Goal: Task Accomplishment & Management: Use online tool/utility

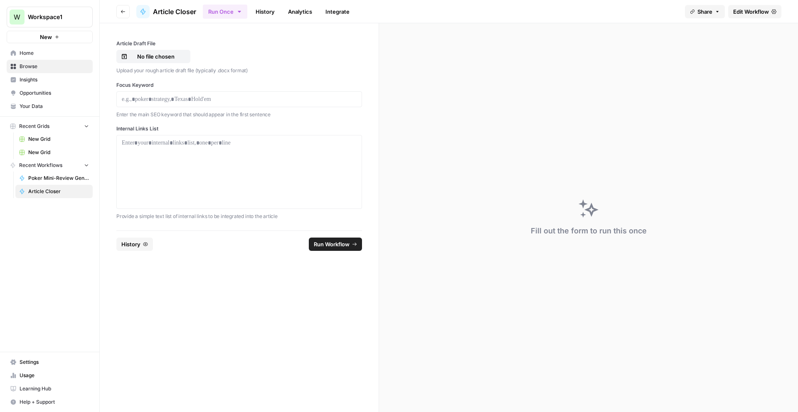
click at [739, 7] on span "Edit Workflow" at bounding box center [751, 11] width 36 height 8
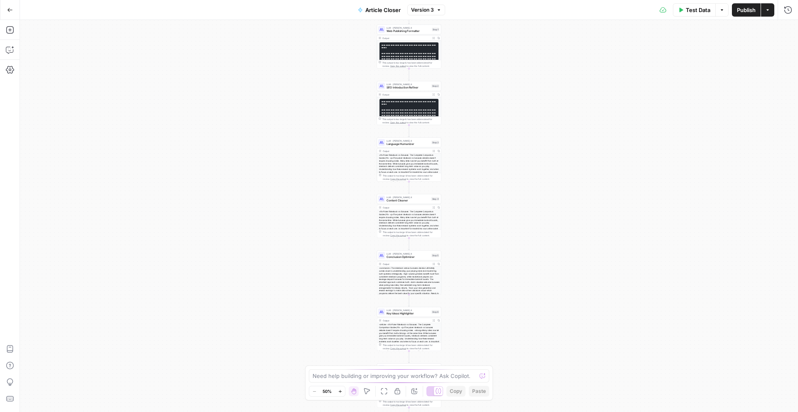
click at [15, 47] on button "Copilot" at bounding box center [9, 49] width 13 height 13
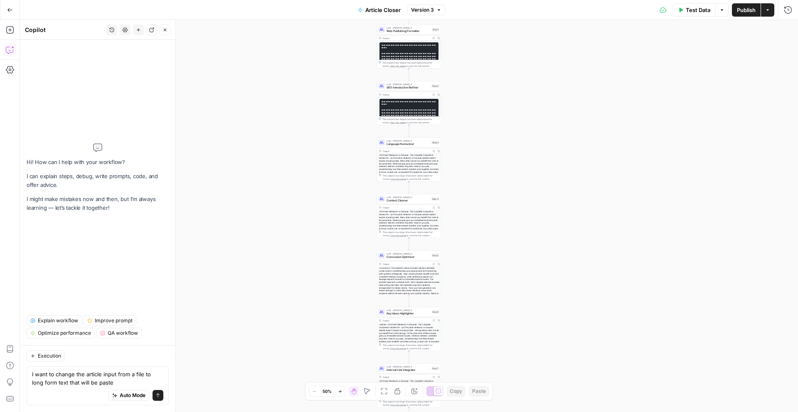
type textarea "I want to change the article input from a file to long form text that will be p…"
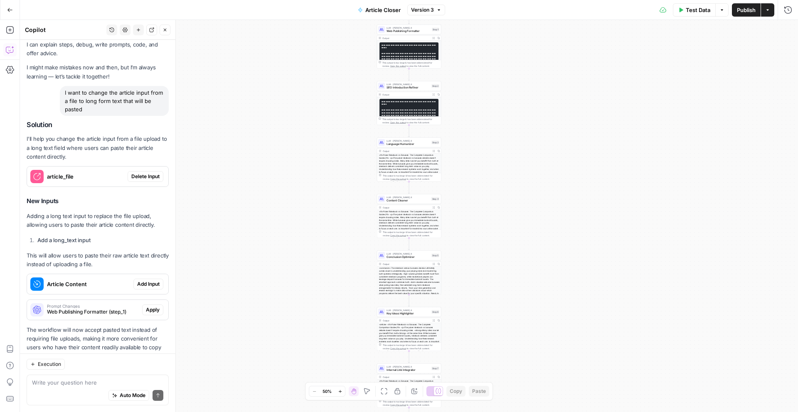
scroll to position [47, 0]
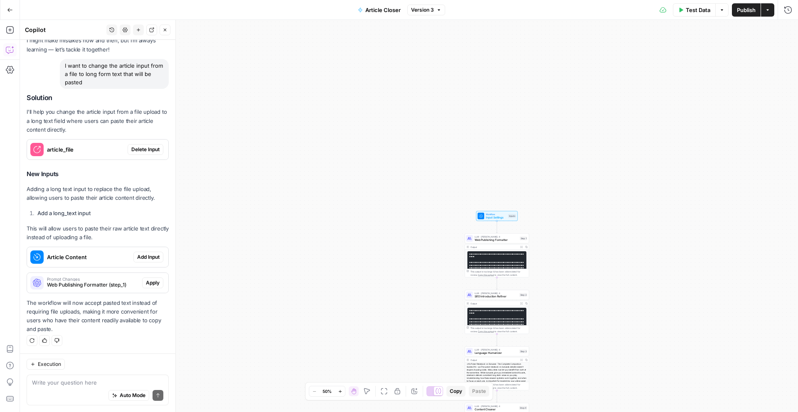
click at [139, 147] on span "Delete Input" at bounding box center [145, 149] width 28 height 7
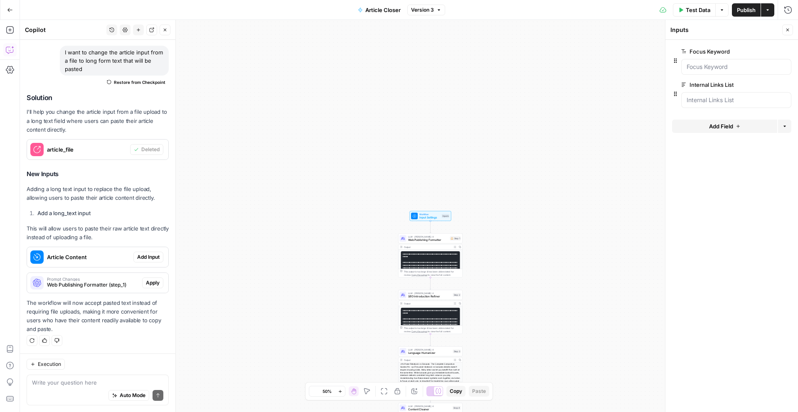
click at [151, 256] on span "Add Input" at bounding box center [148, 257] width 22 height 7
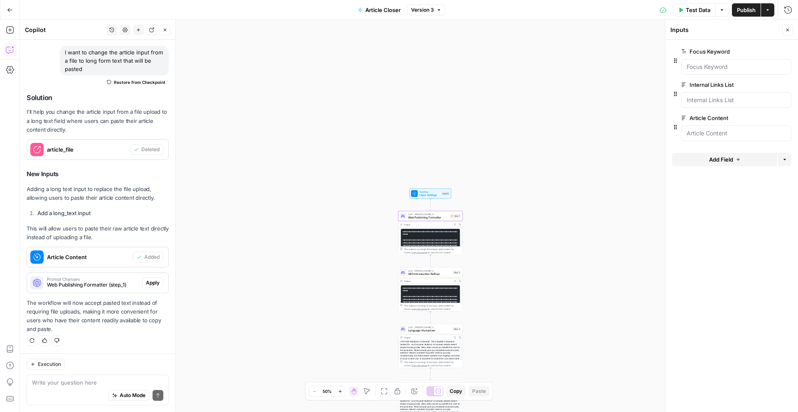
click at [153, 283] on span "Apply" at bounding box center [153, 282] width 14 height 7
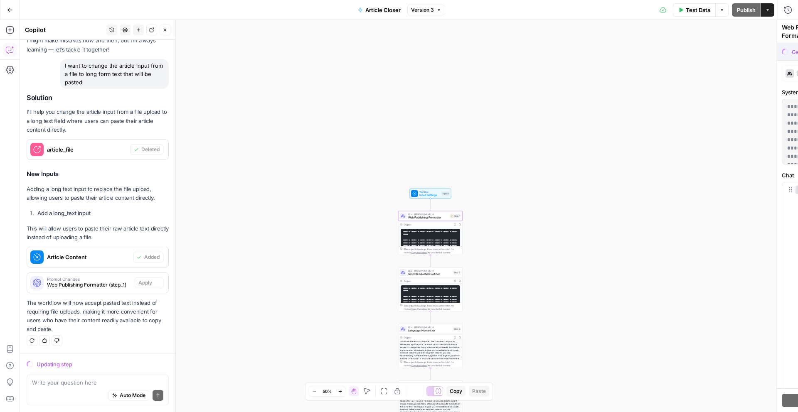
scroll to position [47, 0]
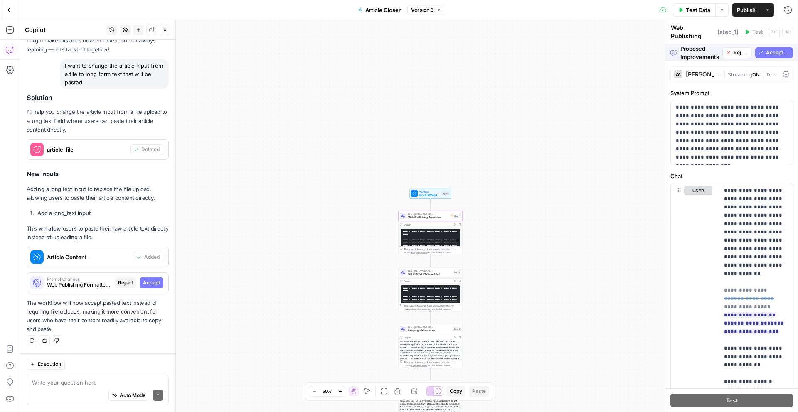
click at [156, 284] on span "Accept" at bounding box center [151, 282] width 17 height 7
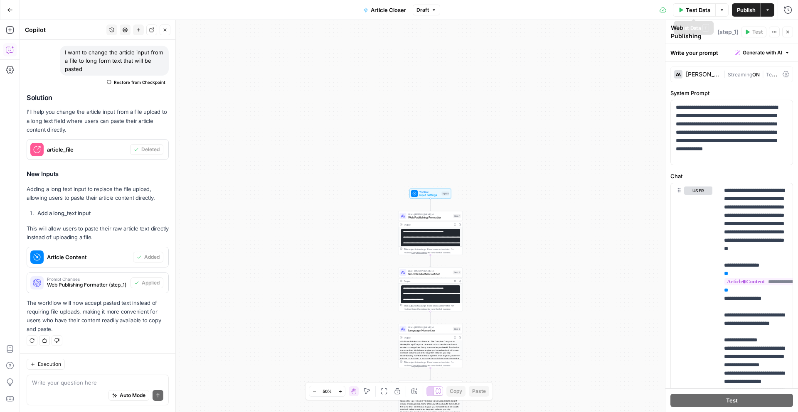
click at [684, 10] on button "Test Data" at bounding box center [694, 9] width 43 height 13
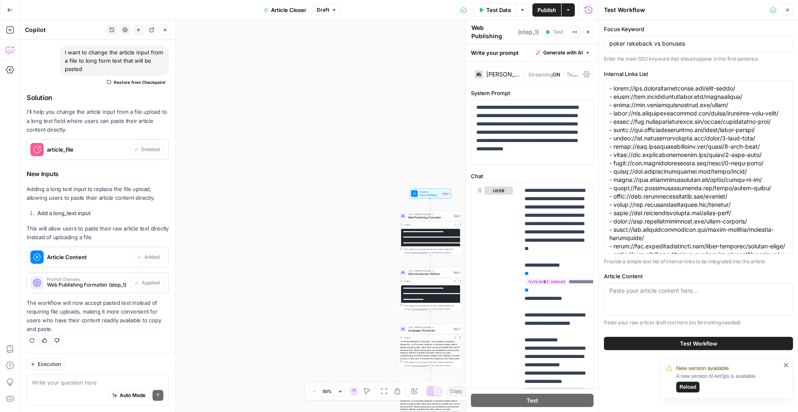
click at [649, 298] on div "Paste your article content here..." at bounding box center [698, 299] width 189 height 32
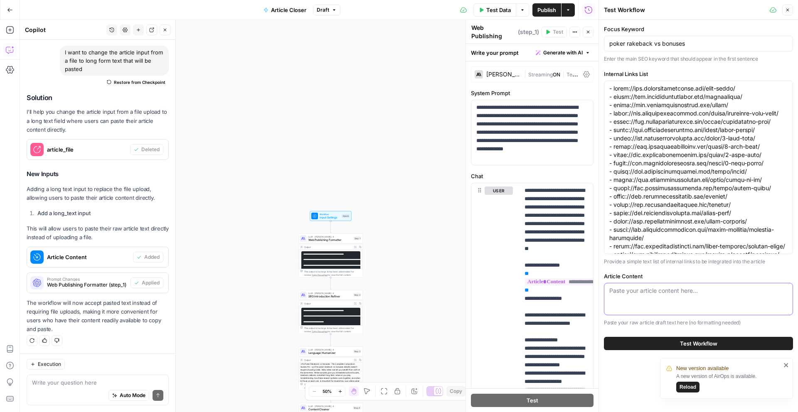
paste textarea "Loremipsumd Sita Conse (ADI) Elitseddo Eiu Temporincid Utla Etdol (MAG) al e ad…"
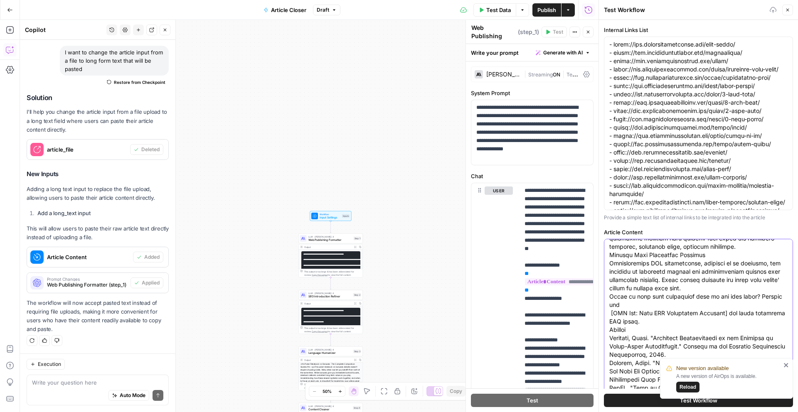
scroll to position [84, 0]
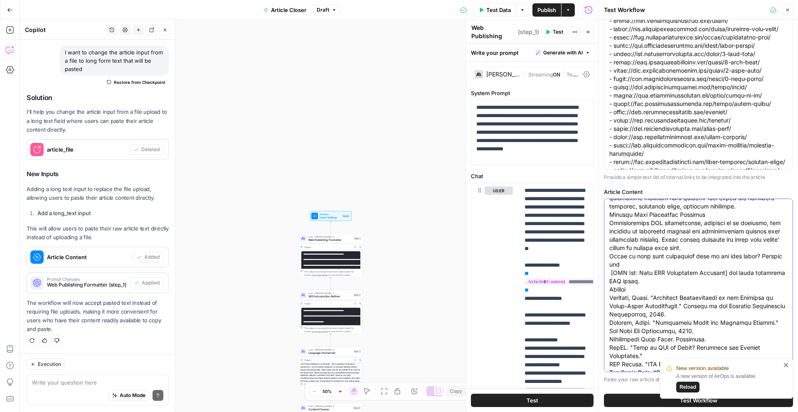
type textarea "Loremipsumd Sita Conse (ADI) Elitseddo Eiu Temporincid Utla Etdol (MAG) al e ad…"
click at [641, 400] on button "Test Workflow" at bounding box center [698, 400] width 189 height 13
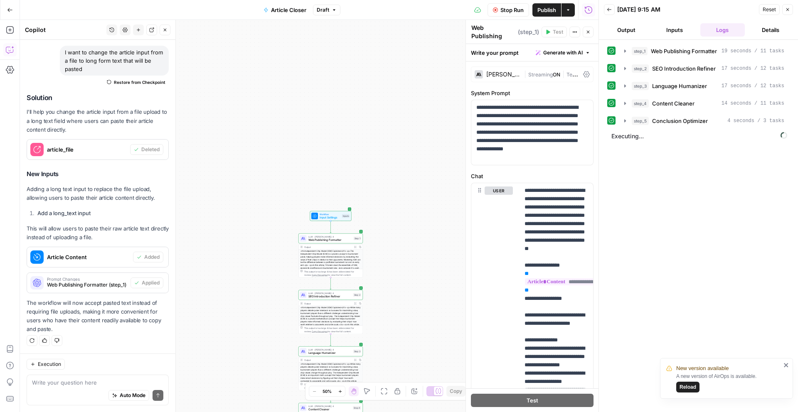
click at [627, 35] on button "Output" at bounding box center [626, 29] width 45 height 13
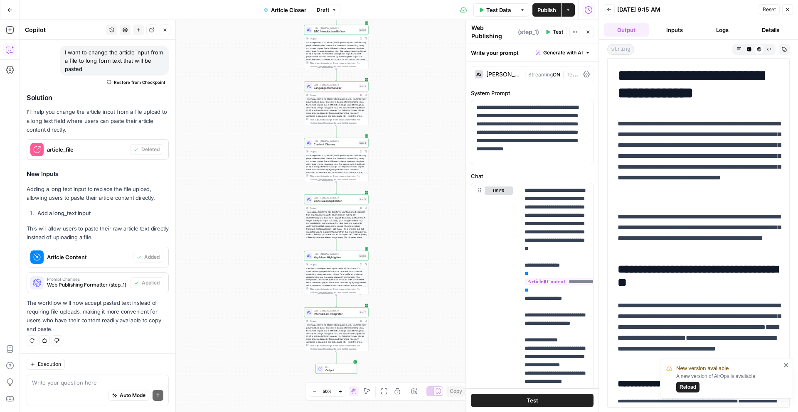
click at [115, 371] on div "Execution Write your question here Auto Mode Send" at bounding box center [98, 383] width 156 height 59
click at [85, 379] on textarea at bounding box center [97, 383] width 131 height 8
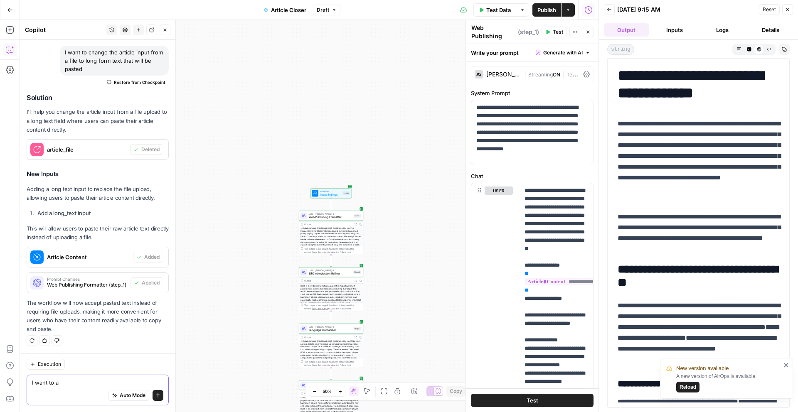
scroll to position [21, 0]
click at [321, 348] on div "<h1>Independent Chip Model (ICM) Explained</h1> <p>While many players debate po…" at bounding box center [331, 362] width 64 height 45
click at [329, 349] on div "<h1>Independent Chip Model (ICM) Explained</h1> <p>While many players debate po…" at bounding box center [331, 362] width 64 height 45
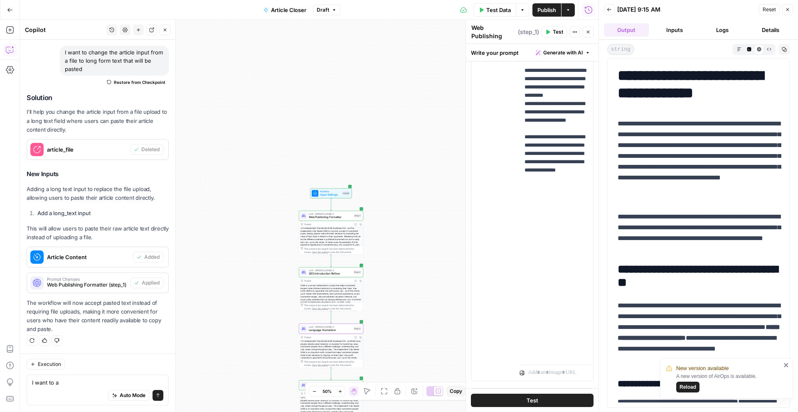
scroll to position [666, 0]
click at [69, 388] on div "Auto Mode Send" at bounding box center [97, 396] width 131 height 18
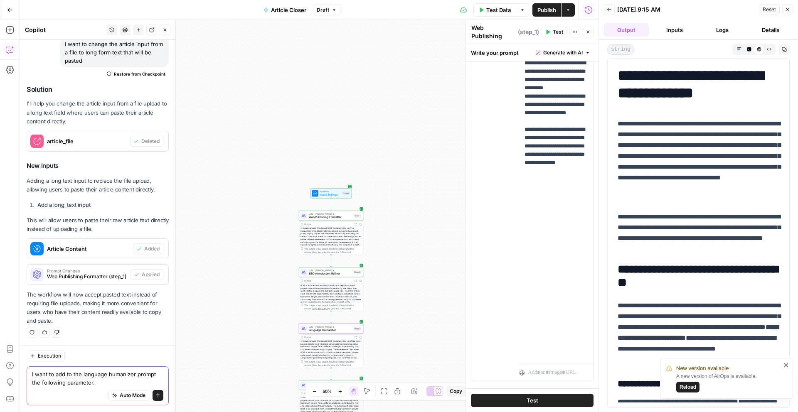
type textarea "I want to add to the language humanizer prompt the following parameter."
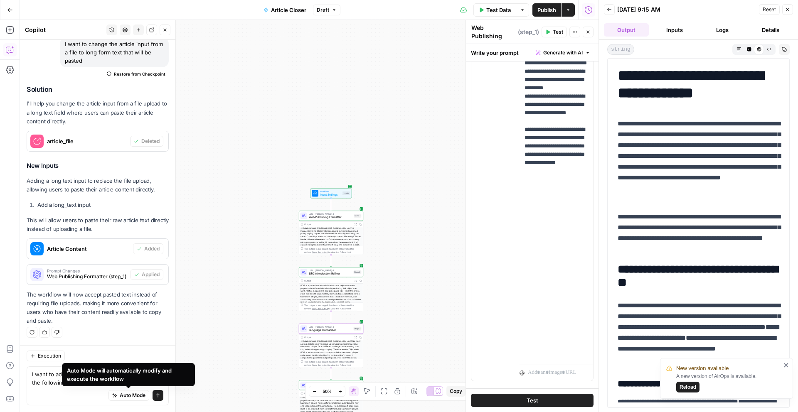
click at [62, 383] on div "Auto Mode will automatically modify and execute the workflow" at bounding box center [128, 374] width 133 height 23
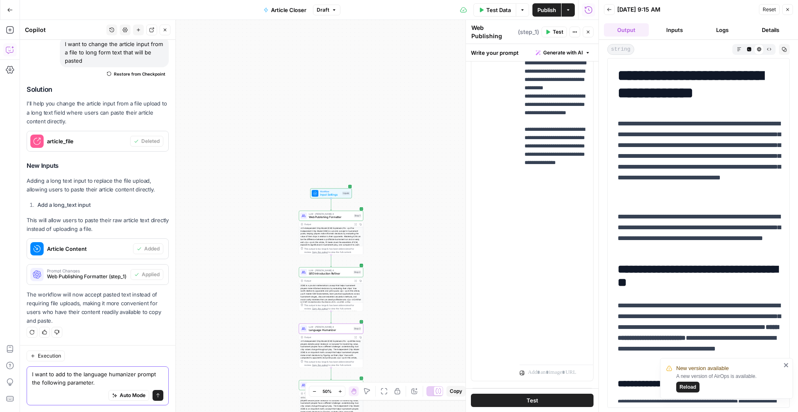
click at [52, 385] on textarea "I want to add to the language humanizer prompt the following parameter." at bounding box center [97, 378] width 131 height 17
click at [104, 386] on textarea "I want to add to the language humanizer prompt the following parameter." at bounding box center [97, 378] width 131 height 17
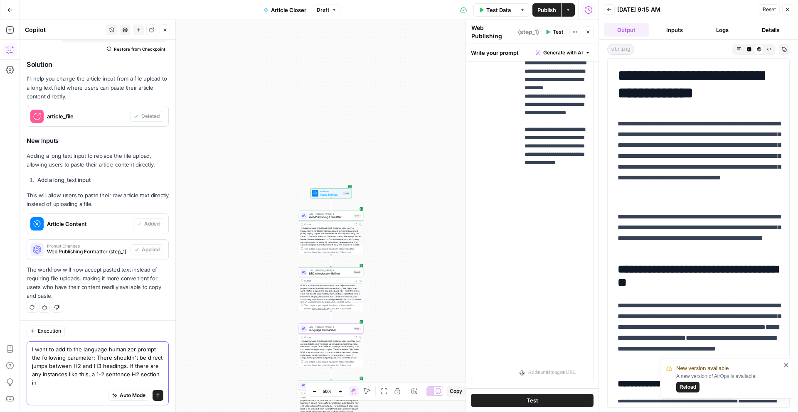
scroll to position [94, 0]
type textarea "I want to add to the language humanizer prompt the following parameter: There s…"
click at [159, 395] on icon "submit" at bounding box center [157, 396] width 3 height 4
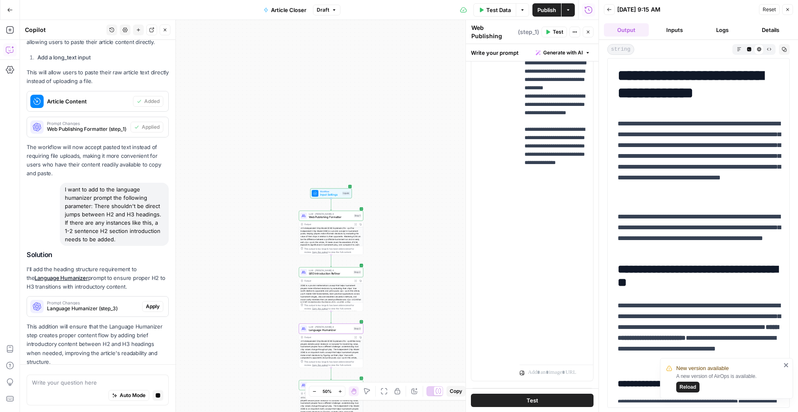
scroll to position [241, 0]
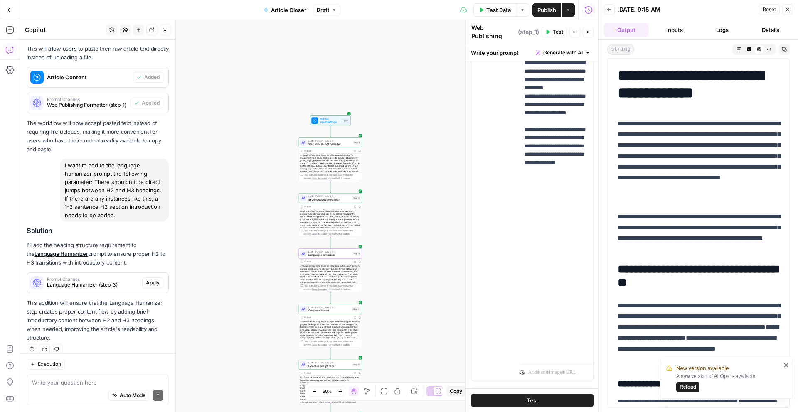
click at [156, 285] on span "Apply" at bounding box center [153, 282] width 14 height 7
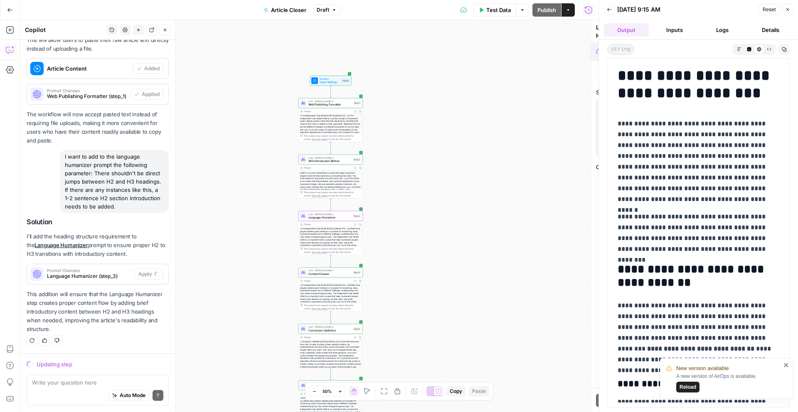
scroll to position [227, 0]
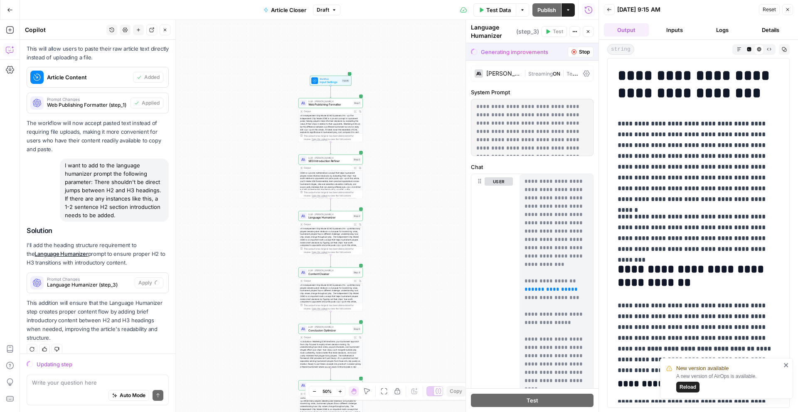
click at [315, 185] on div "<h1>Independent Chip Model (ICM) Explained</h1> <p>While many players debate po…" at bounding box center [331, 182] width 64 height 45
click at [323, 161] on span "SEO Introduction Refiner" at bounding box center [330, 161] width 43 height 4
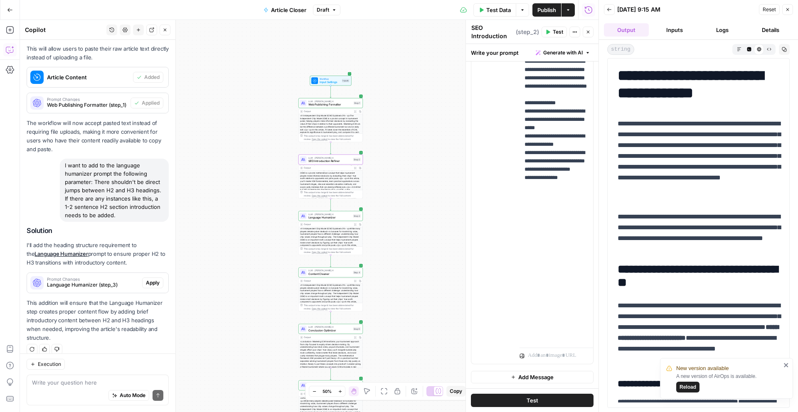
scroll to position [566, 0]
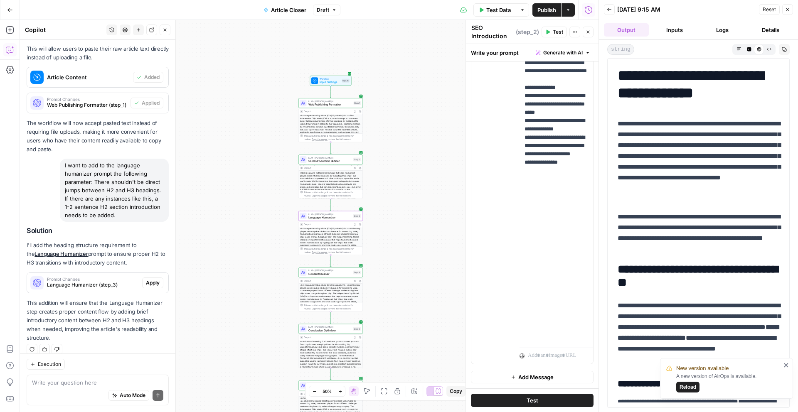
click at [154, 287] on button "Apply" at bounding box center [152, 283] width 21 height 11
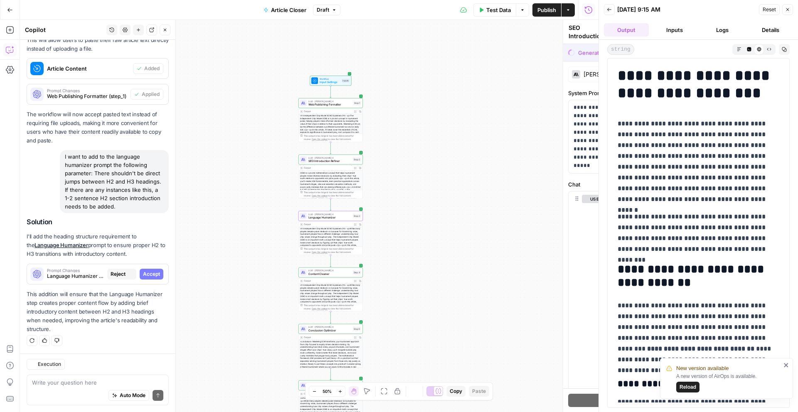
type textarea "Language Humanizer"
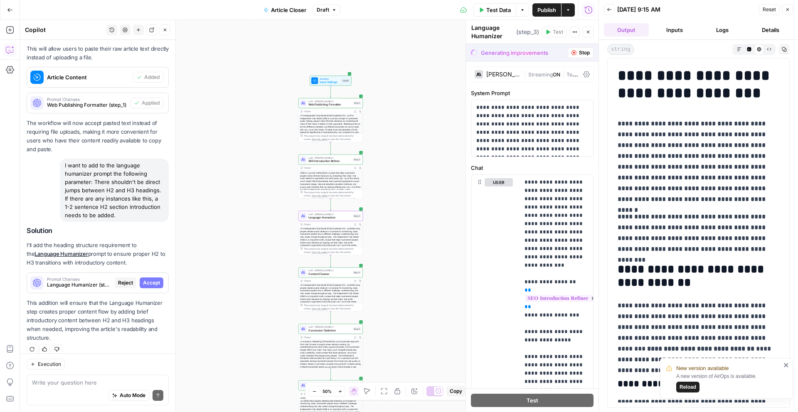
click at [153, 281] on span "Accept" at bounding box center [151, 282] width 17 height 7
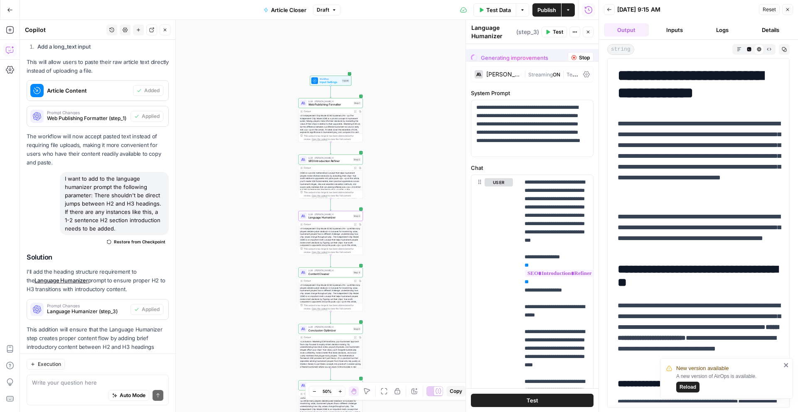
scroll to position [254, 0]
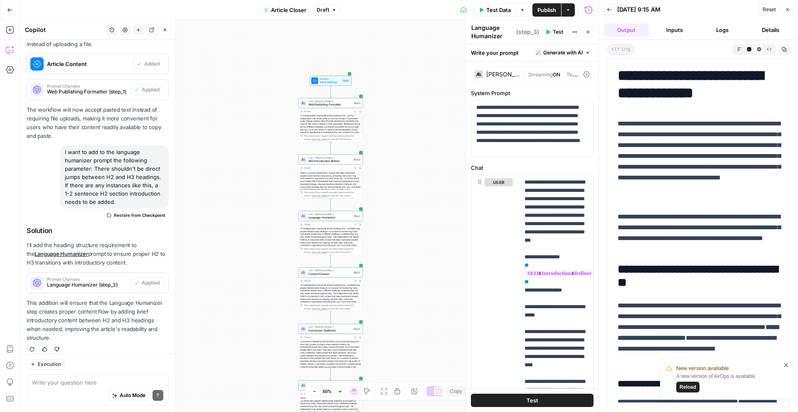
click at [500, 15] on button "Test Data" at bounding box center [495, 9] width 43 height 13
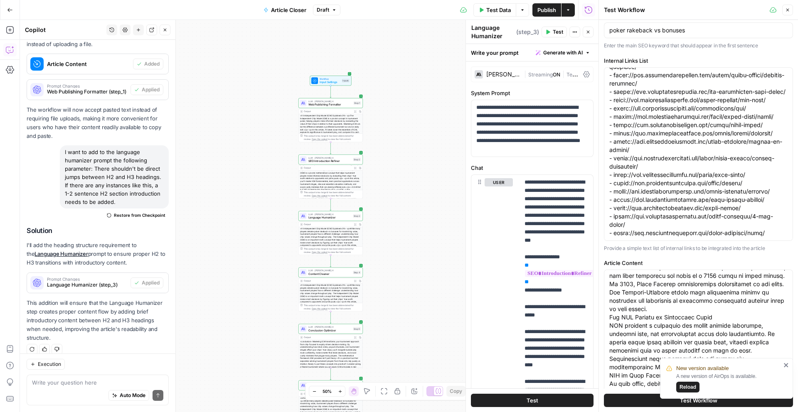
scroll to position [549, 0]
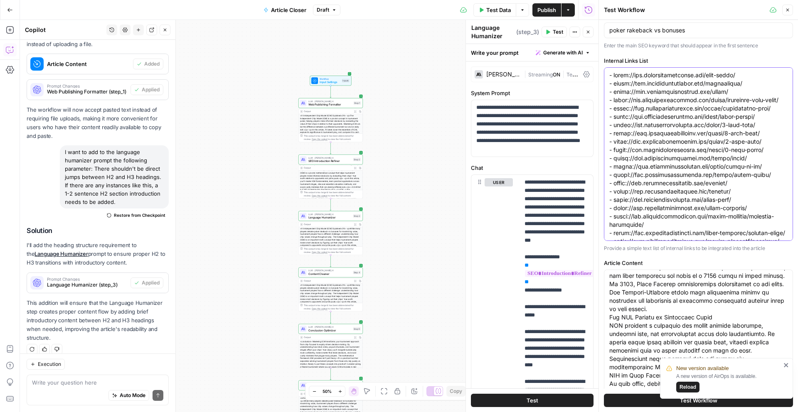
scroll to position [268, 0]
click at [634, 216] on textarea "Internal Links List" at bounding box center [699, 399] width 178 height 657
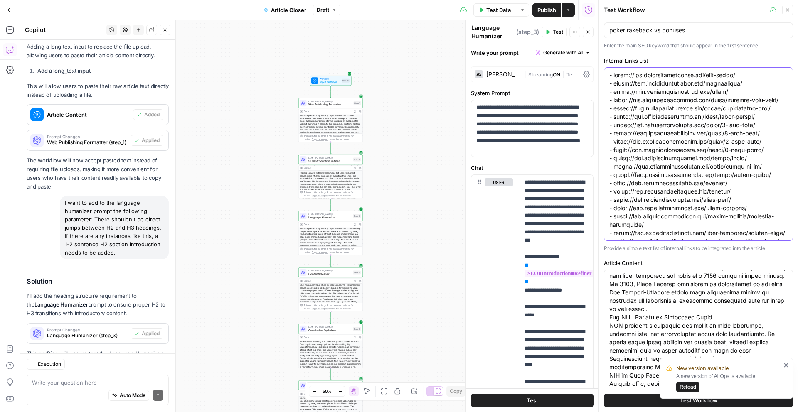
scroll to position [254, 0]
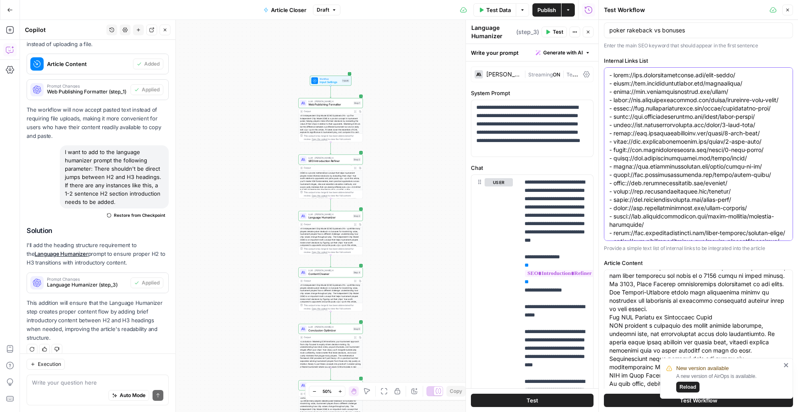
paste textarea "# - [URL][DOMAIN_NAME] - [URL][DOMAIN_NAME] - [URL][DOMAIN_NAME] - [URL][DOMAIN…"
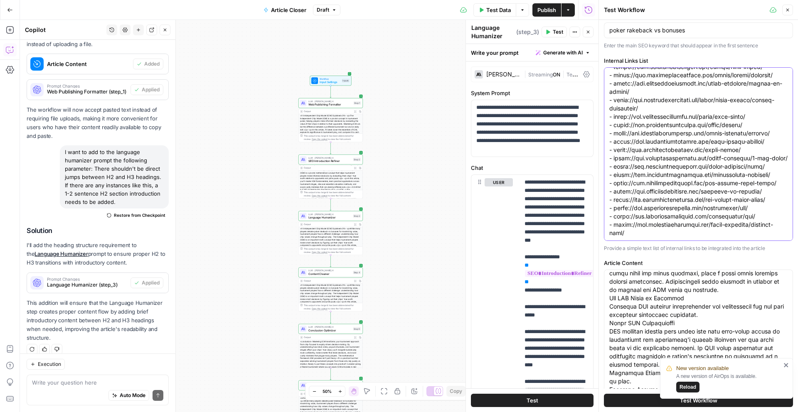
scroll to position [523, 0]
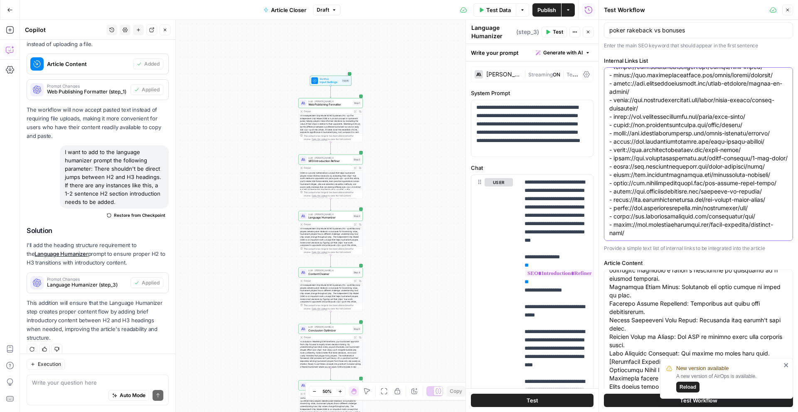
type textarea "# - [URL][DOMAIN_NAME] - [URL][DOMAIN_NAME] - [URL][DOMAIN_NAME] - [URL][DOMAIN…"
click at [636, 399] on button "Test Workflow" at bounding box center [698, 400] width 189 height 13
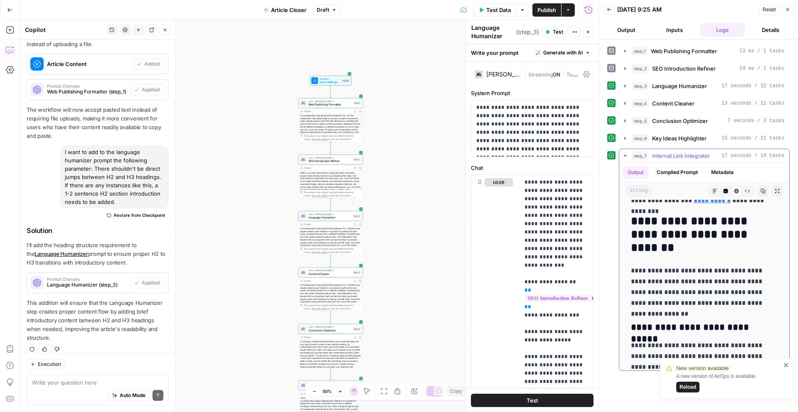
scroll to position [775, 0]
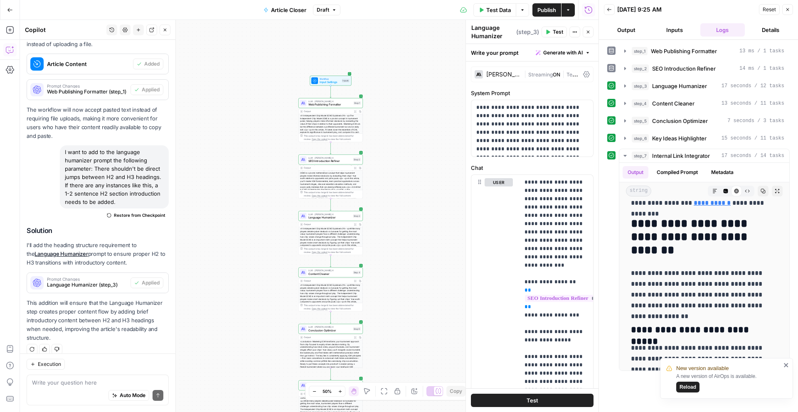
click at [784, 364] on icon "close" at bounding box center [787, 365] width 6 height 7
click at [549, 9] on span "Publish" at bounding box center [547, 10] width 19 height 8
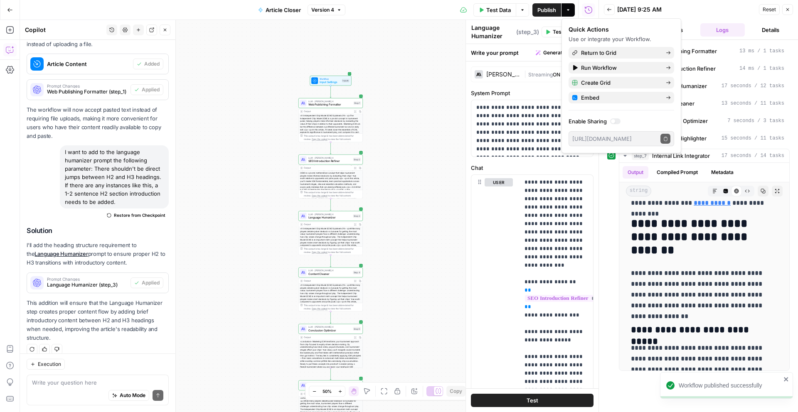
click at [12, 14] on button "Go Back" at bounding box center [9, 9] width 15 height 15
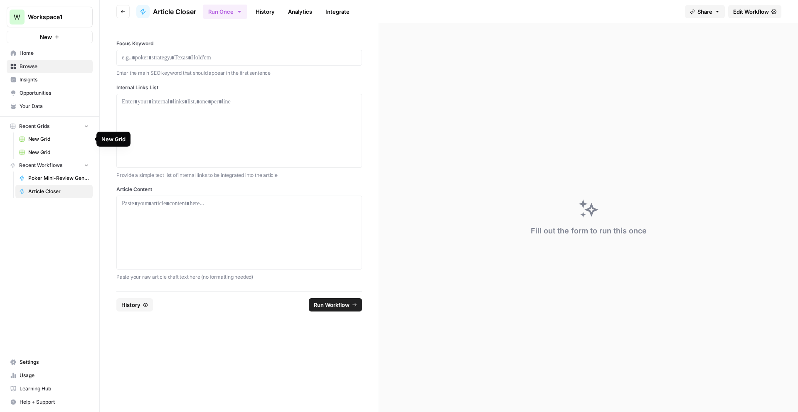
click at [74, 138] on span "New Grid" at bounding box center [58, 139] width 61 height 7
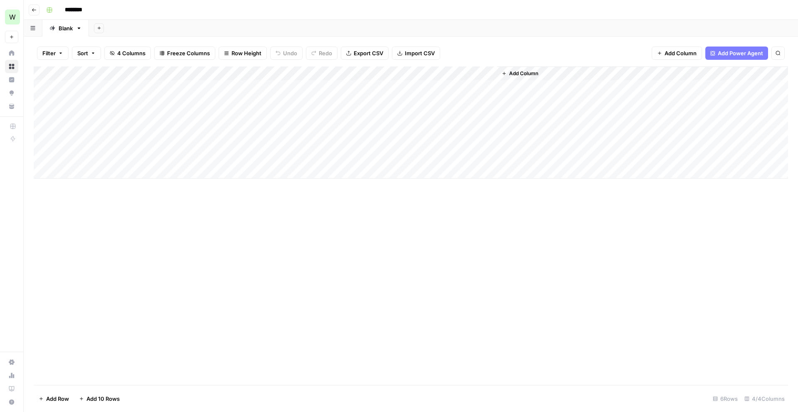
drag, startPoint x: 234, startPoint y: 84, endPoint x: 230, endPoint y: 153, distance: 69.5
click at [230, 153] on div "Add Column" at bounding box center [411, 123] width 755 height 112
click at [315, 141] on div "Add Column" at bounding box center [411, 123] width 755 height 112
click at [46, 9] on button "button" at bounding box center [49, 9] width 13 height 13
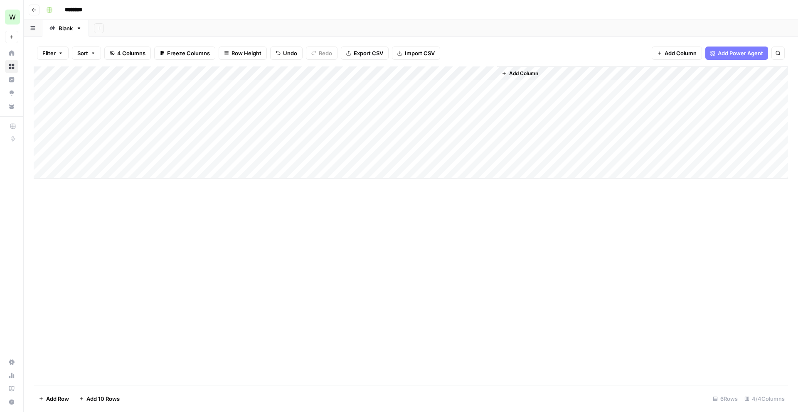
click at [33, 30] on icon "button" at bounding box center [32, 28] width 5 height 5
click at [79, 27] on icon "button" at bounding box center [79, 28] width 6 height 6
click at [160, 23] on div "Add Sheet" at bounding box center [443, 28] width 709 height 17
click at [480, 72] on div "Add Column" at bounding box center [411, 123] width 755 height 112
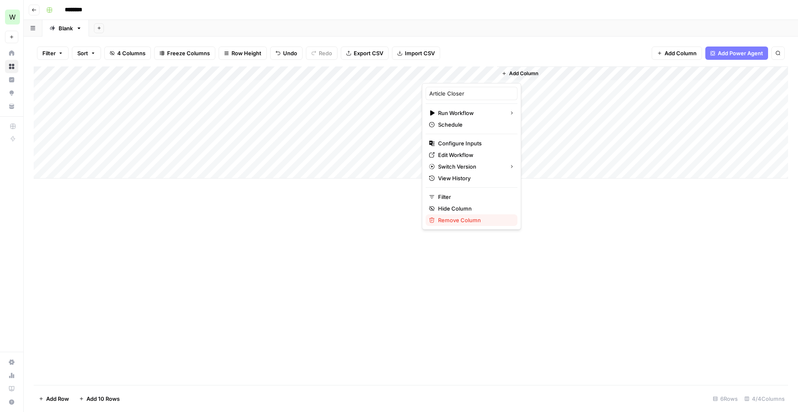
click at [464, 218] on span "Remove Column" at bounding box center [474, 220] width 73 height 8
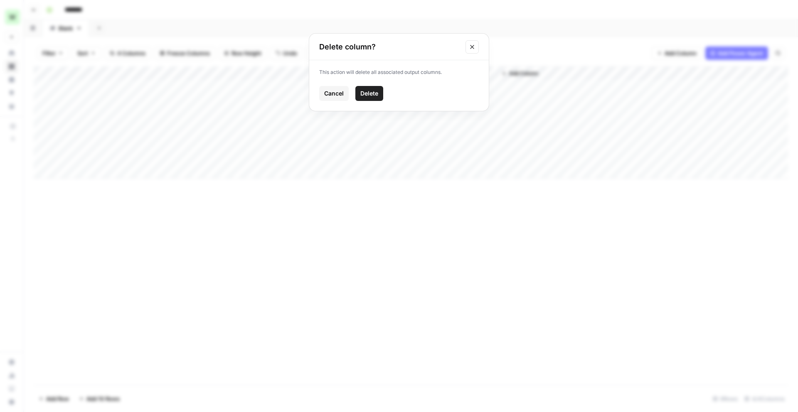
click at [373, 93] on span "Delete" at bounding box center [369, 93] width 18 height 8
click at [430, 74] on icon "button" at bounding box center [429, 73] width 5 height 5
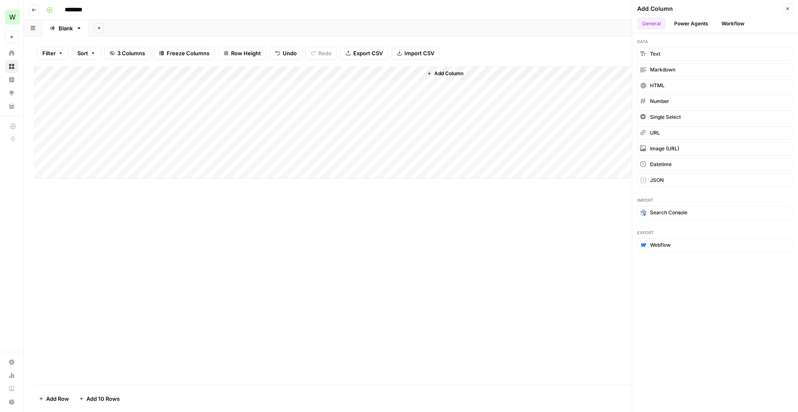
click at [728, 16] on header "Add Column Close General Power Agents Workflow" at bounding box center [715, 16] width 166 height 33
click at [728, 21] on button "Workflow" at bounding box center [733, 23] width 33 height 12
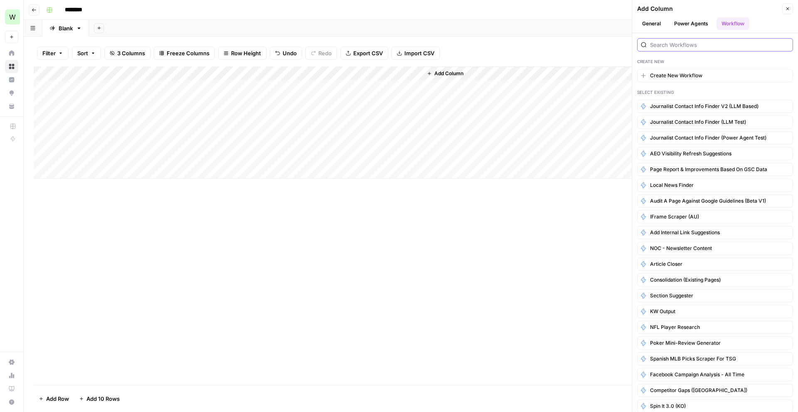
click at [677, 45] on input "search" at bounding box center [719, 45] width 139 height 8
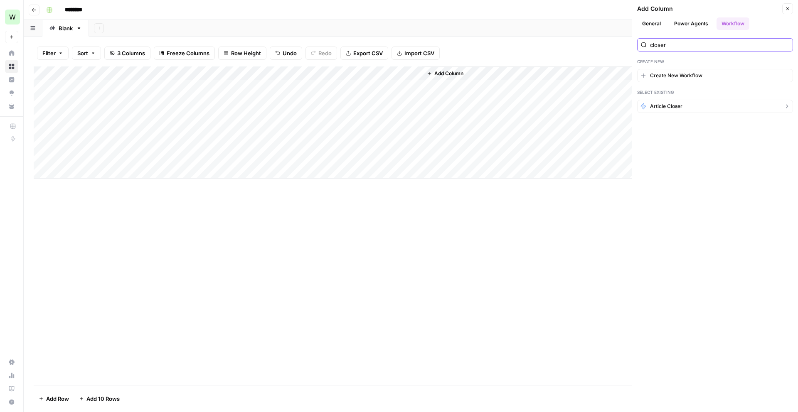
type input "closer"
click at [675, 108] on span "Article Closer" at bounding box center [666, 106] width 32 height 7
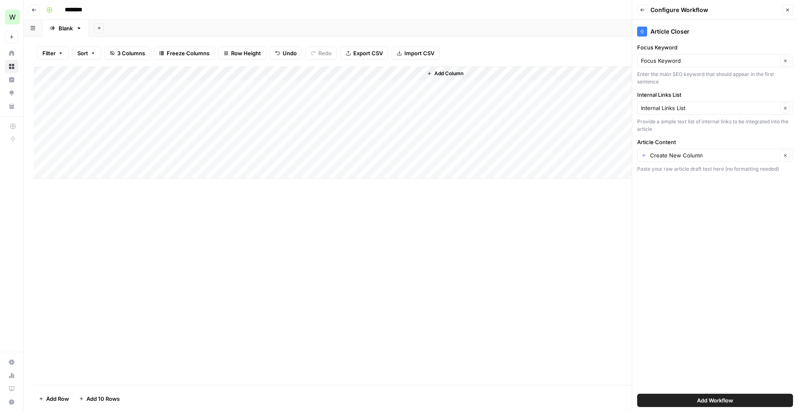
click at [690, 396] on button "Add Workflow" at bounding box center [715, 400] width 156 height 13
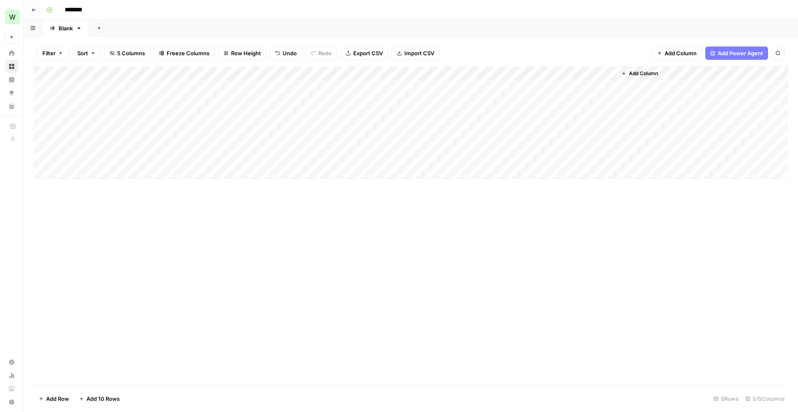
click at [176, 74] on div "Add Column" at bounding box center [411, 123] width 755 height 112
click at [115, 184] on span "Remove Column" at bounding box center [115, 185] width 73 height 8
click at [375, 85] on span "Delete" at bounding box center [369, 86] width 18 height 8
click at [157, 89] on div "Add Column" at bounding box center [411, 123] width 755 height 112
click at [109, 85] on div "Add Column" at bounding box center [411, 123] width 755 height 112
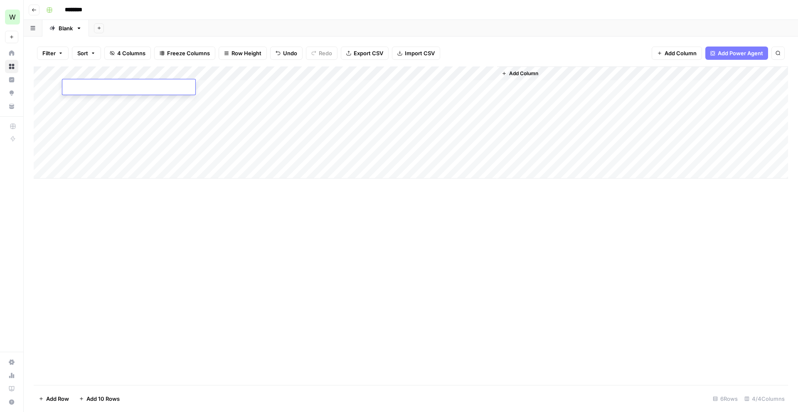
click at [109, 85] on textarea at bounding box center [128, 88] width 133 height 12
type textarea "**********"
click at [105, 103] on div "Add Column" at bounding box center [411, 123] width 755 height 112
click at [95, 103] on div "Add Column" at bounding box center [411, 123] width 755 height 112
type textarea "**********"
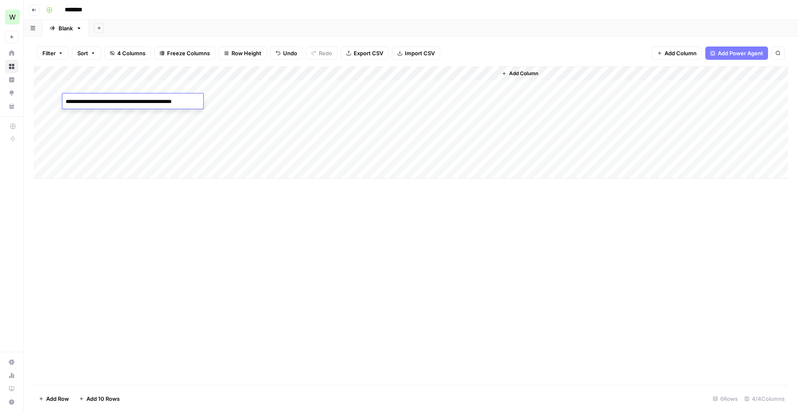
click at [131, 118] on div "Add Column" at bounding box center [411, 123] width 755 height 112
click at [131, 118] on textarea at bounding box center [128, 116] width 133 height 12
type textarea "**********"
click at [157, 130] on div "Add Column" at bounding box center [411, 123] width 755 height 112
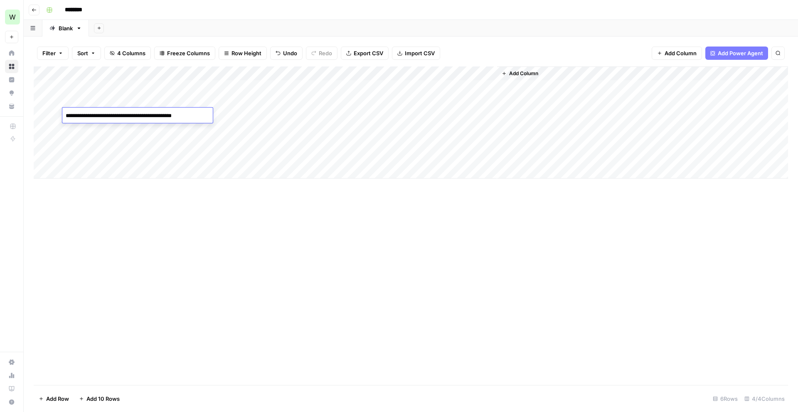
click at [157, 130] on div "Add Column" at bounding box center [411, 123] width 755 height 112
click at [157, 130] on textarea at bounding box center [128, 130] width 133 height 12
type textarea "**********"
click at [112, 139] on div "Add Column" at bounding box center [411, 123] width 755 height 112
click at [138, 146] on div "Add Column" at bounding box center [411, 123] width 755 height 112
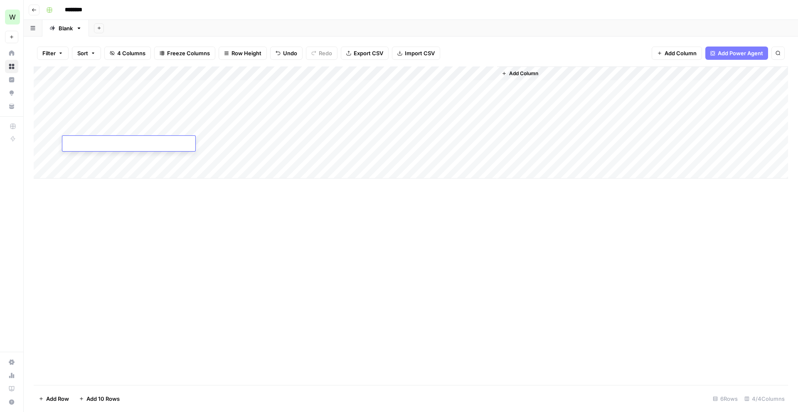
type textarea "**********"
click at [131, 159] on div "Add Column" at bounding box center [411, 123] width 755 height 112
click at [158, 158] on div "Add Column" at bounding box center [411, 123] width 755 height 112
type textarea "**********"
click at [178, 229] on div "Add Column" at bounding box center [411, 226] width 755 height 319
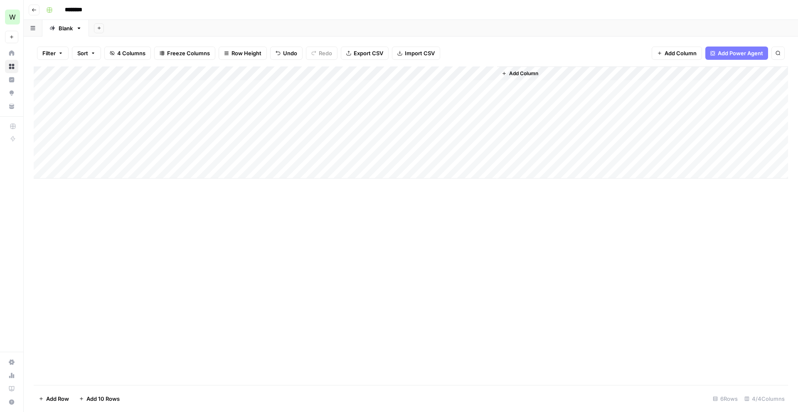
click at [249, 91] on div "Add Column" at bounding box center [411, 123] width 755 height 112
click at [222, 86] on div "Add Column" at bounding box center [411, 123] width 755 height 112
click at [222, 86] on textarea at bounding box center [248, 88] width 133 height 12
type textarea "**********"
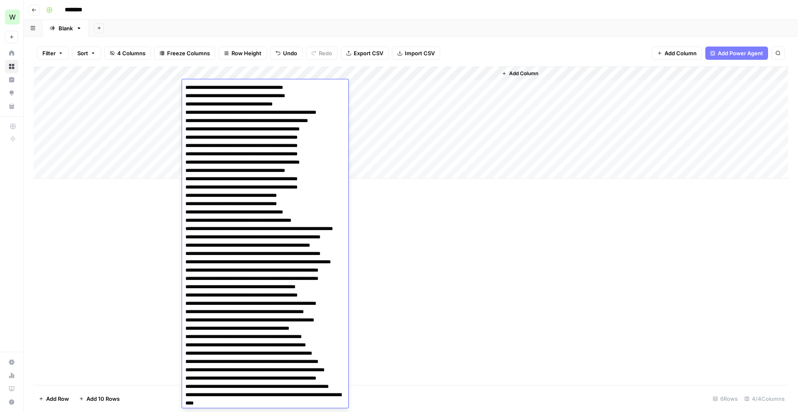
scroll to position [556, 0]
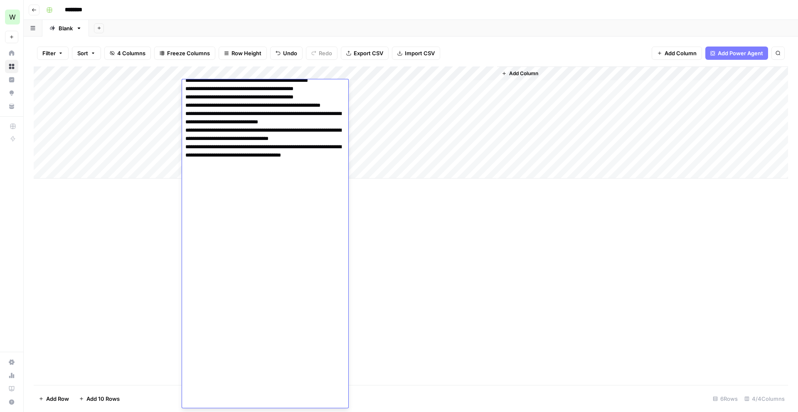
click at [148, 252] on div "Add Column" at bounding box center [411, 226] width 755 height 319
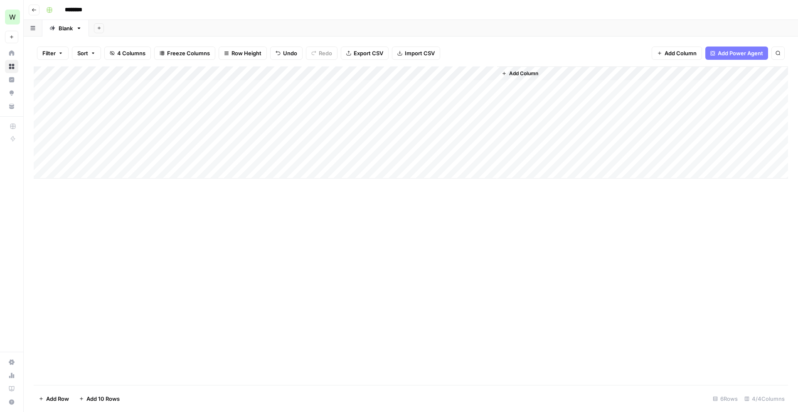
click at [248, 104] on div "Add Column" at bounding box center [411, 123] width 755 height 112
type textarea "**********"
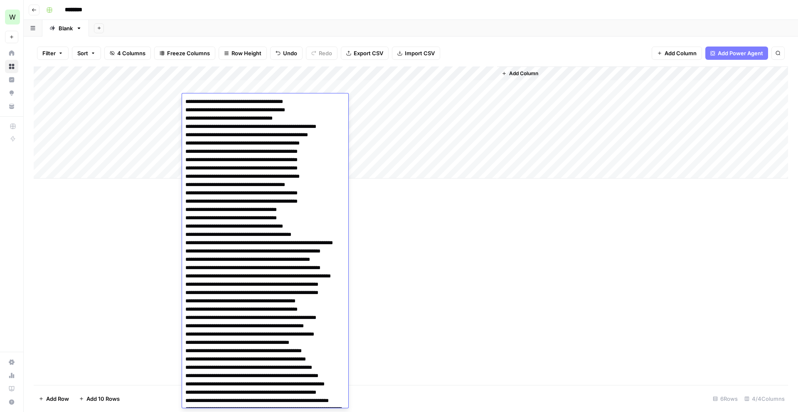
scroll to position [570, 0]
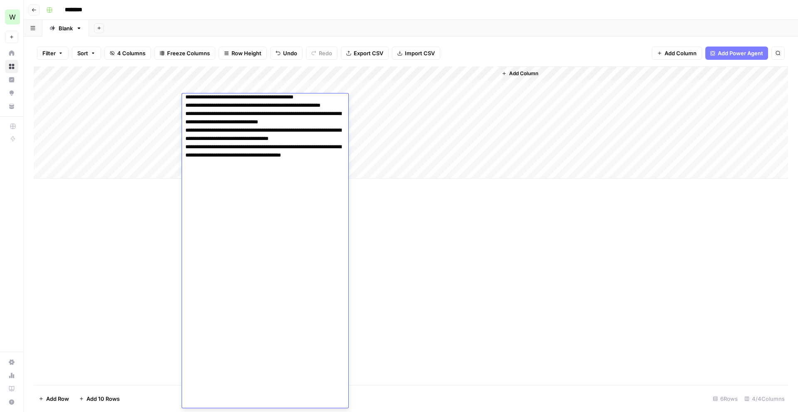
click at [169, 267] on div "Add Column" at bounding box center [411, 226] width 755 height 319
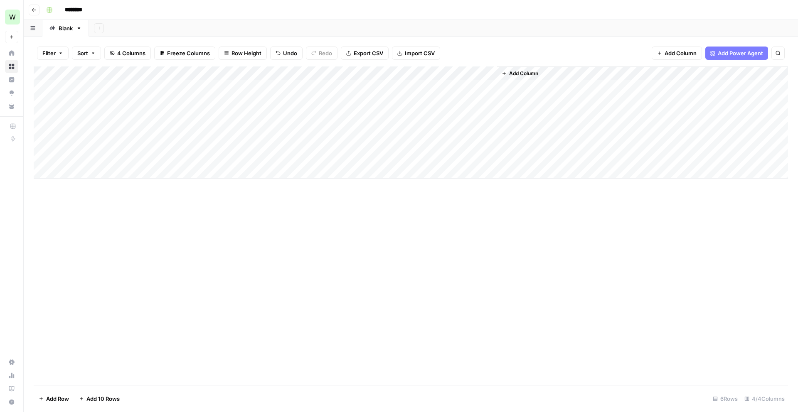
click at [233, 116] on div "Add Column" at bounding box center [411, 123] width 755 height 112
type textarea "**********"
click at [118, 238] on div "Add Column" at bounding box center [411, 226] width 755 height 319
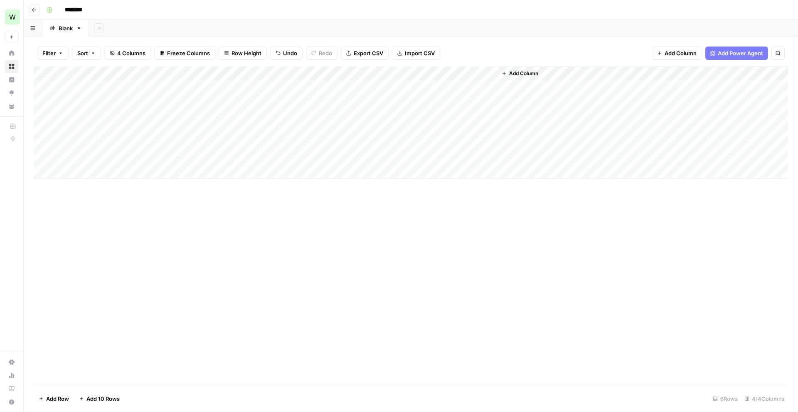
click at [208, 130] on div "Add Column" at bounding box center [411, 123] width 755 height 112
type textarea "**********"
click at [130, 245] on div "Add Column" at bounding box center [411, 226] width 755 height 319
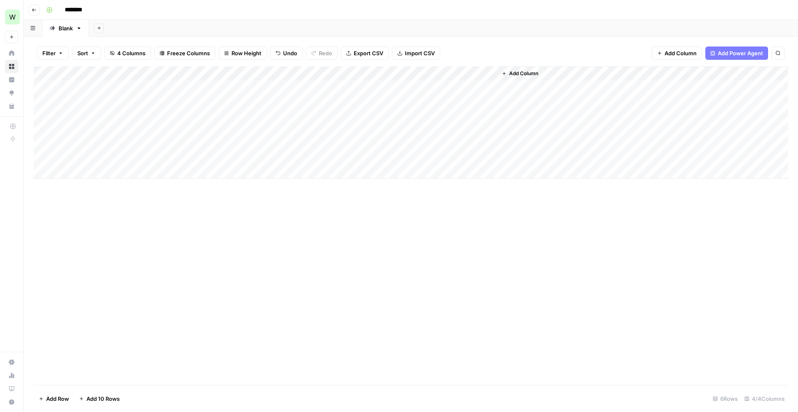
click at [201, 146] on div "Add Column" at bounding box center [411, 123] width 755 height 112
type textarea "**********"
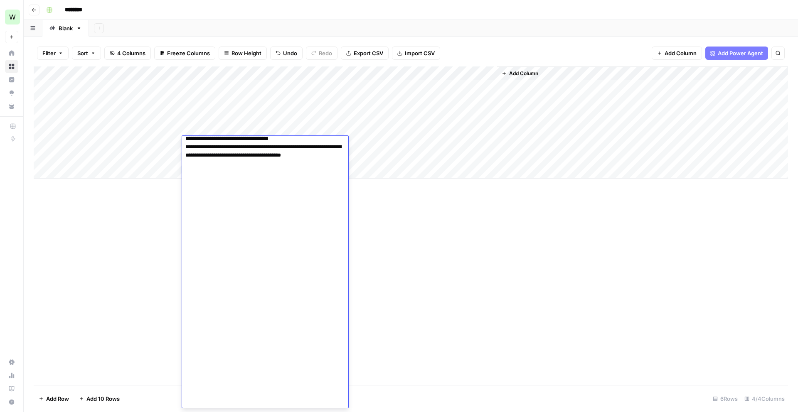
click at [120, 236] on div "Add Column" at bounding box center [411, 226] width 755 height 319
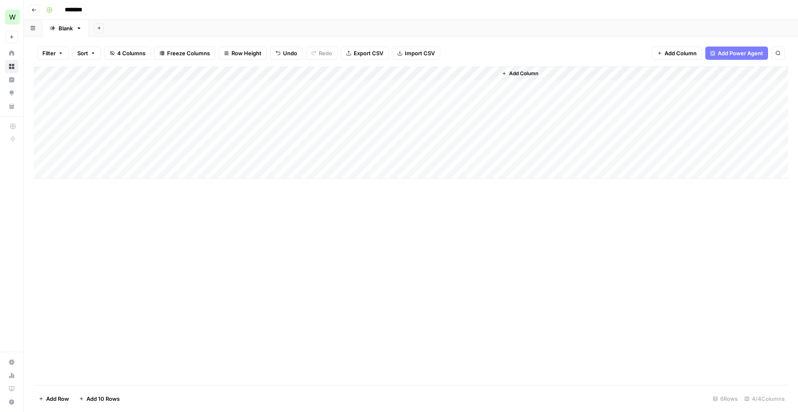
click at [205, 162] on div "Add Column" at bounding box center [411, 123] width 755 height 112
type textarea "**********"
click at [101, 254] on div "Add Column" at bounding box center [411, 226] width 755 height 319
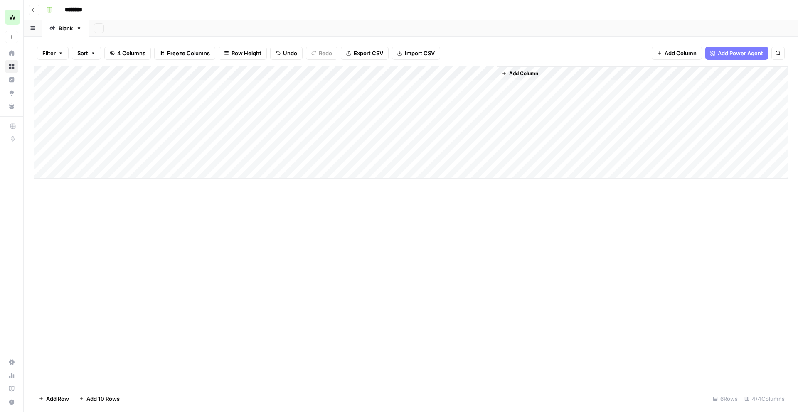
click at [312, 86] on div "Add Column" at bounding box center [411, 123] width 755 height 112
type textarea "**********"
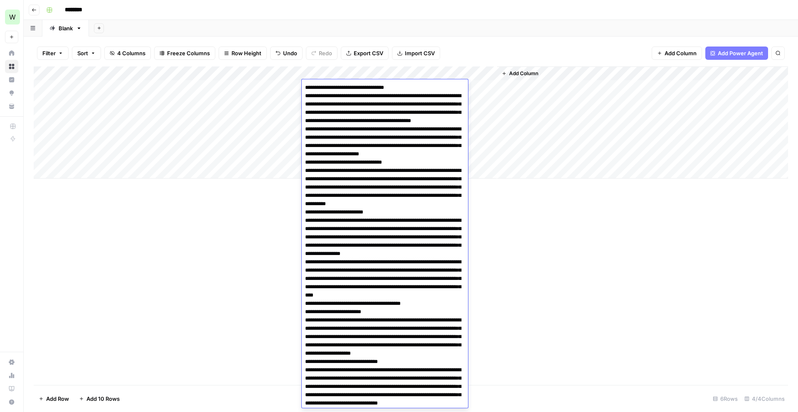
scroll to position [855, 0]
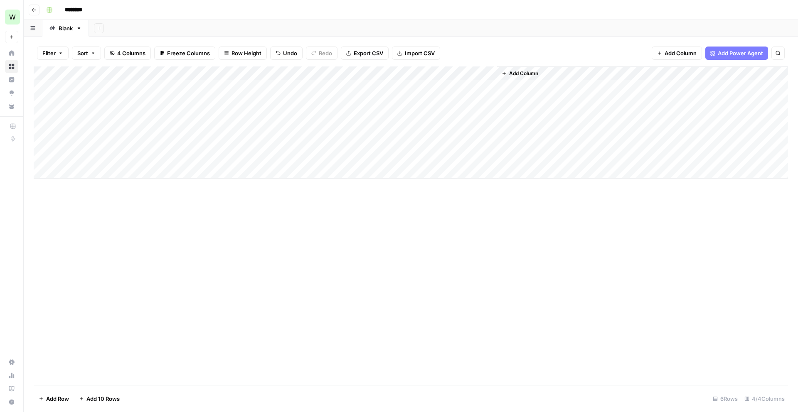
click at [351, 112] on div "Add Column" at bounding box center [411, 123] width 755 height 112
type textarea "**********"
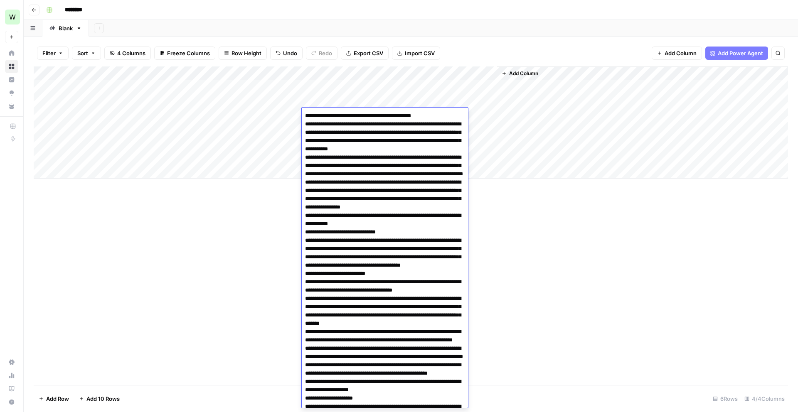
scroll to position [1125, 0]
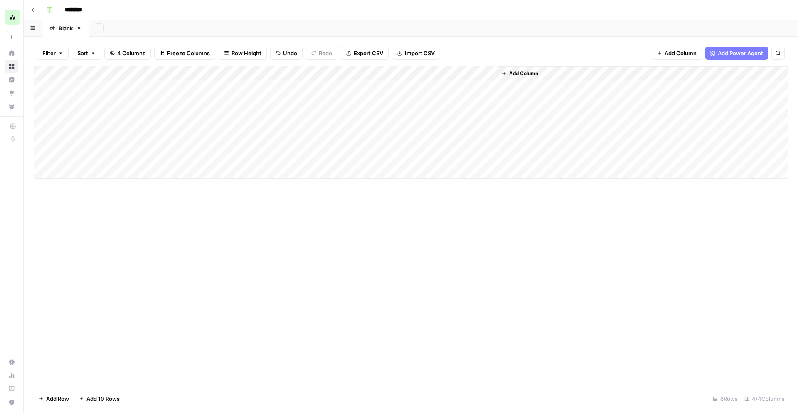
click at [328, 131] on div "Add Column" at bounding box center [411, 123] width 755 height 112
type textarea "**********"
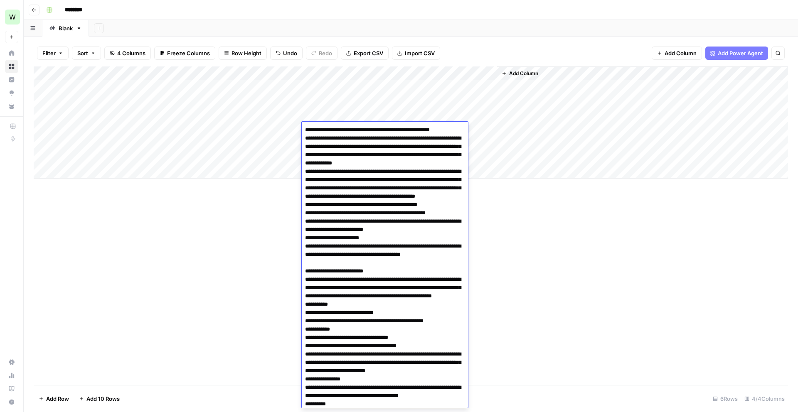
scroll to position [856, 0]
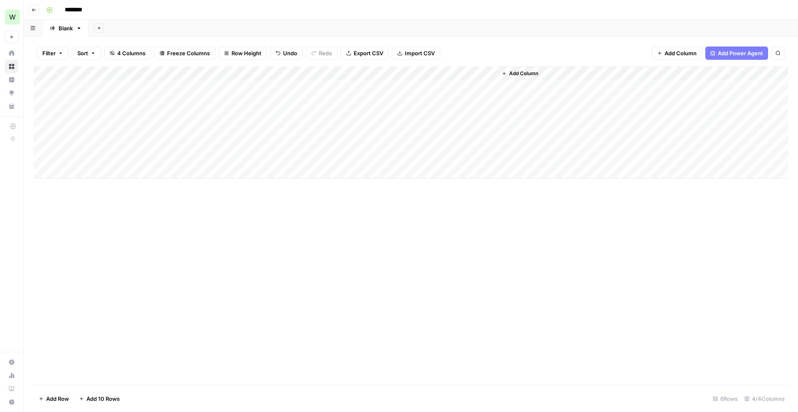
click at [350, 142] on div "Add Column" at bounding box center [411, 123] width 755 height 112
type textarea "**********"
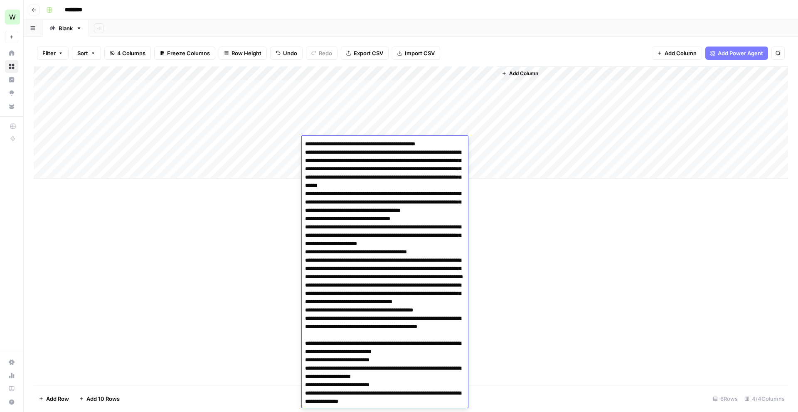
scroll to position [820, 0]
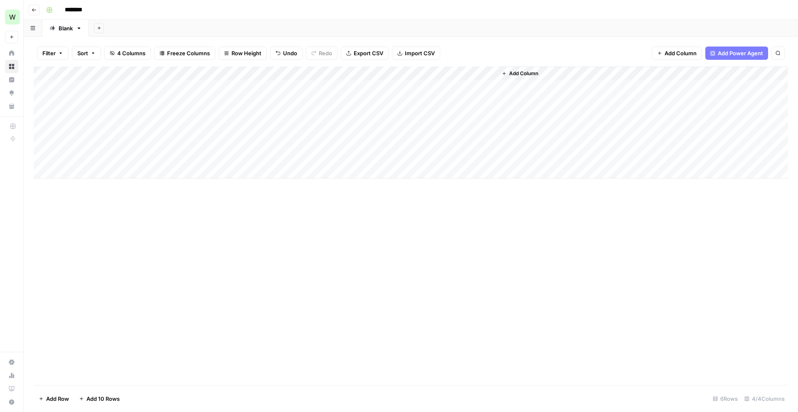
click at [245, 255] on div "Add Column" at bounding box center [411, 226] width 755 height 319
click at [313, 160] on div "Add Column" at bounding box center [411, 123] width 755 height 112
type textarea "**********"
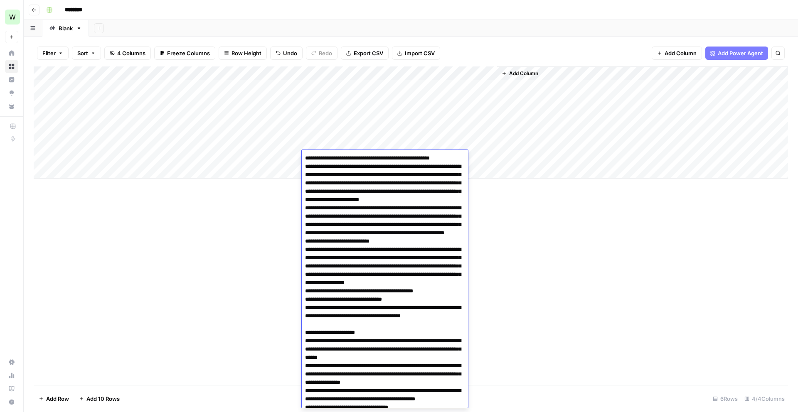
scroll to position [843, 0]
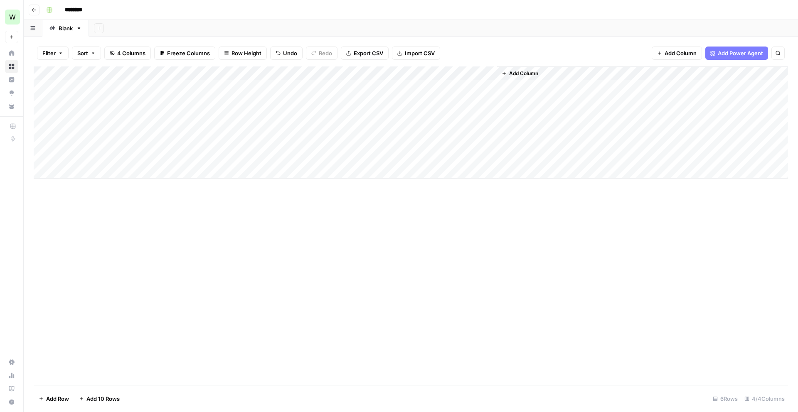
click at [264, 223] on div "Add Column" at bounding box center [411, 226] width 755 height 319
click at [338, 98] on div "Add Column" at bounding box center [411, 123] width 755 height 112
type textarea "**********"
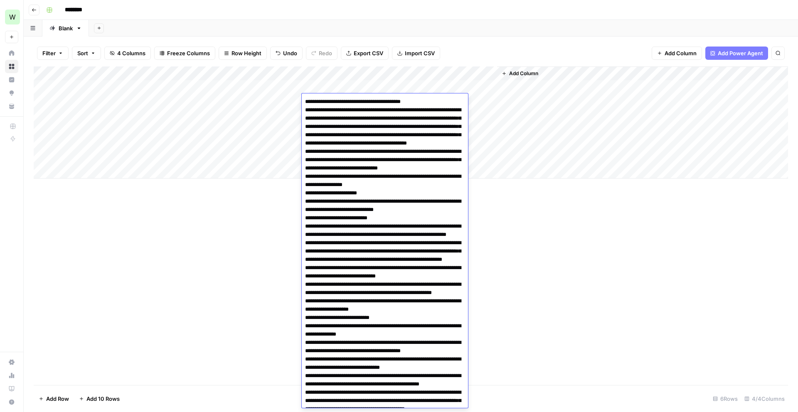
scroll to position [795, 0]
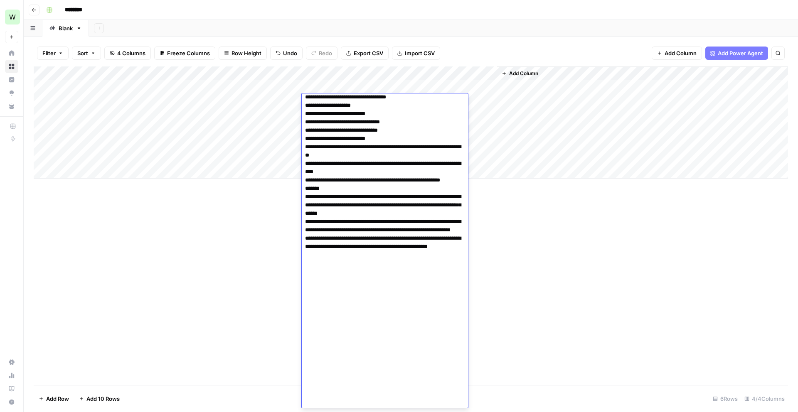
click at [279, 267] on div "Add Column" at bounding box center [411, 226] width 755 height 319
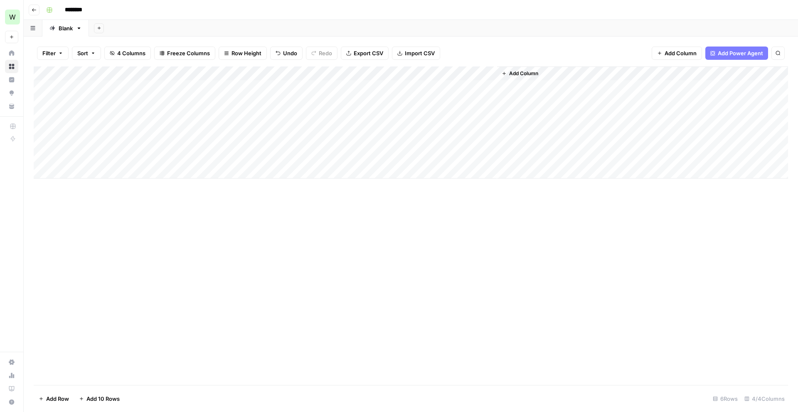
click at [489, 74] on div "Add Column" at bounding box center [411, 123] width 755 height 112
click at [500, 92] on span "All Rows" at bounding box center [519, 93] width 52 height 8
click at [564, 85] on div "Add Column" at bounding box center [411, 123] width 755 height 112
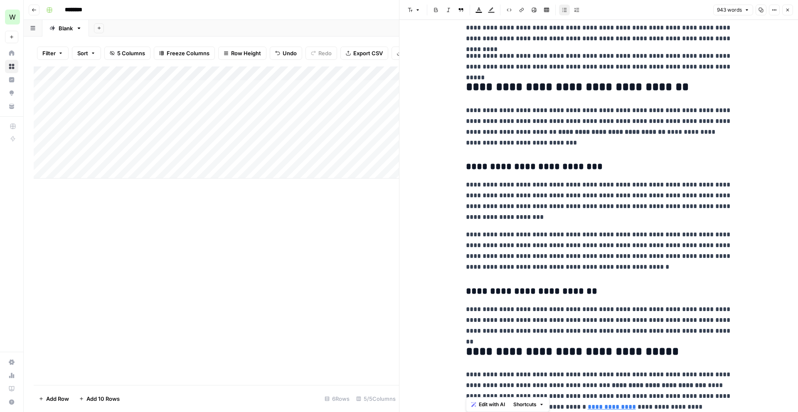
drag, startPoint x: 465, startPoint y: 43, endPoint x: 605, endPoint y: 332, distance: 320.8
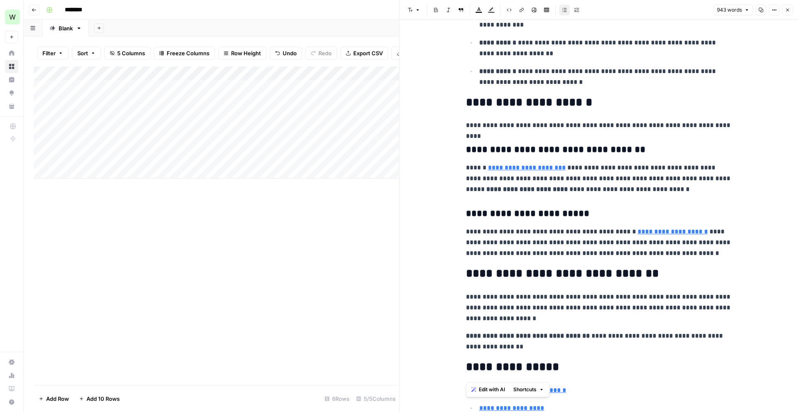
scroll to position [1240, 0]
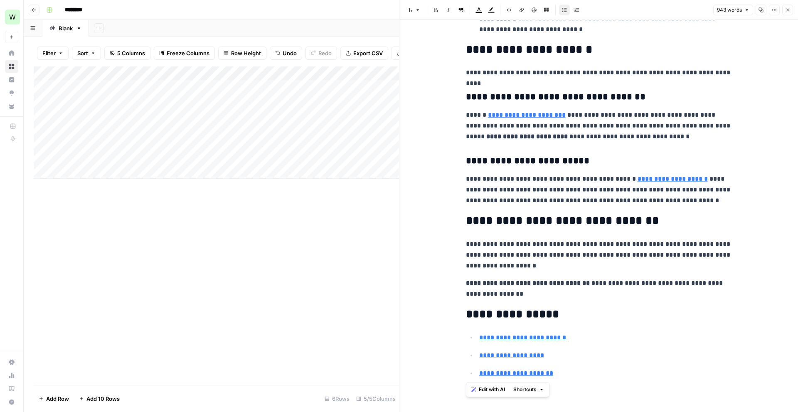
click at [588, 373] on p "**********" at bounding box center [605, 373] width 253 height 11
copy div "**********"
click at [278, 218] on div "Add Column" at bounding box center [216, 226] width 365 height 319
click at [786, 12] on icon "button" at bounding box center [787, 9] width 5 height 5
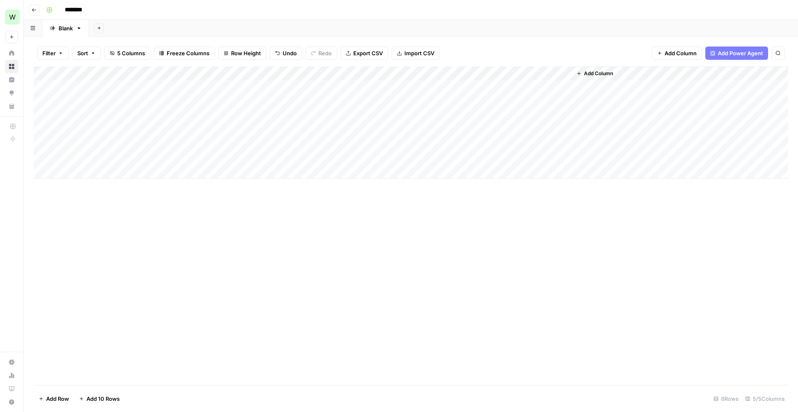
click at [563, 101] on div "Add Column" at bounding box center [411, 123] width 755 height 112
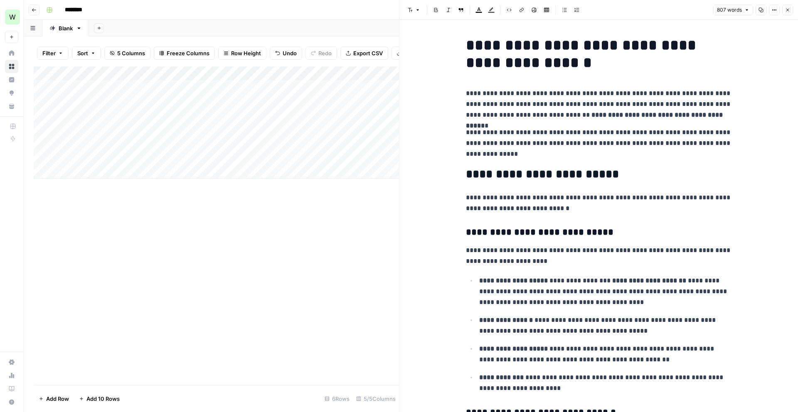
click at [761, 13] on button "Copy" at bounding box center [761, 10] width 11 height 11
drag, startPoint x: 468, startPoint y: 46, endPoint x: 489, endPoint y: 52, distance: 21.9
click at [489, 52] on h1 "**********" at bounding box center [599, 54] width 266 height 35
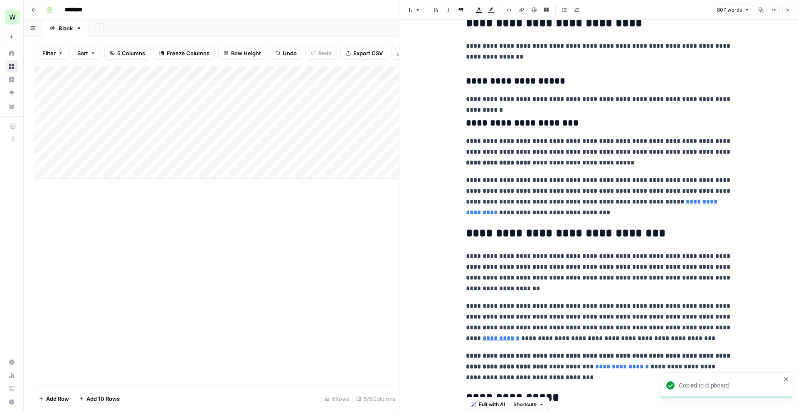
scroll to position [1019, 0]
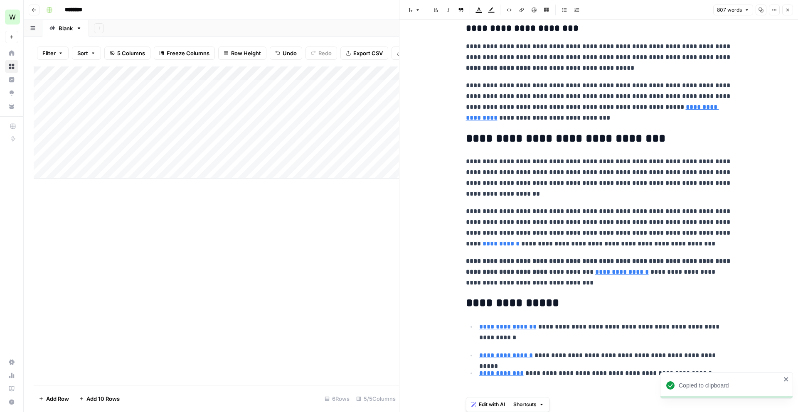
drag, startPoint x: 466, startPoint y: 44, endPoint x: 537, endPoint y: 412, distance: 374.4
click at [537, 412] on body "**********" at bounding box center [399, 206] width 798 height 412
copy div "**********"
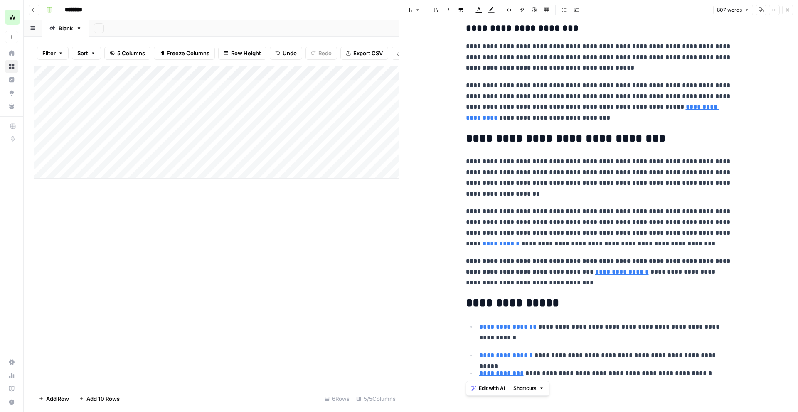
click at [792, 11] on button "Close" at bounding box center [788, 10] width 11 height 11
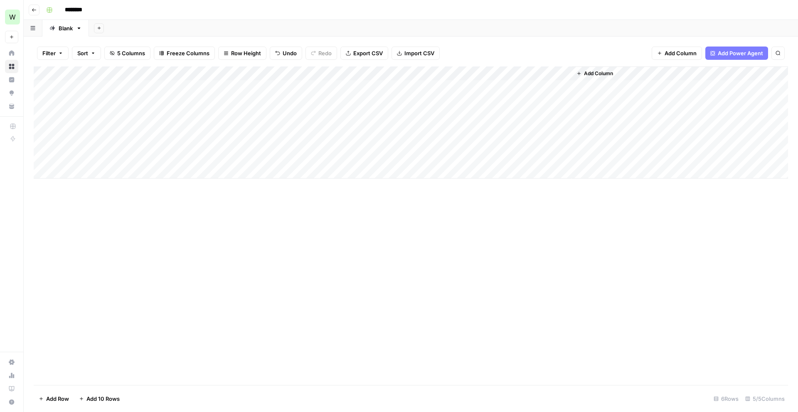
click at [565, 115] on div "Add Column" at bounding box center [411, 123] width 755 height 112
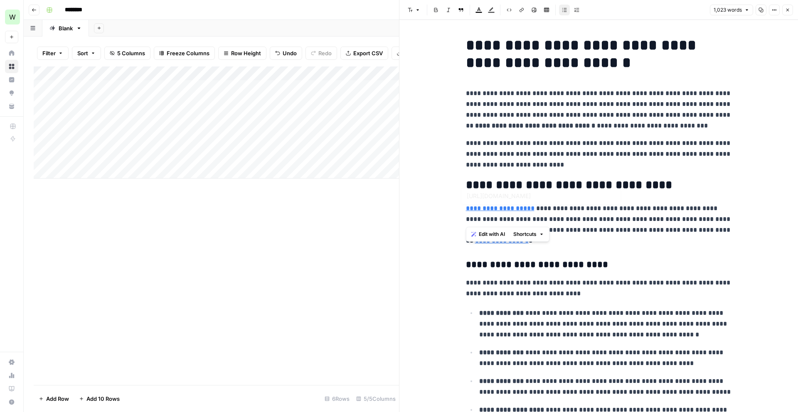
drag, startPoint x: 467, startPoint y: 46, endPoint x: 500, endPoint y: 222, distance: 179.8
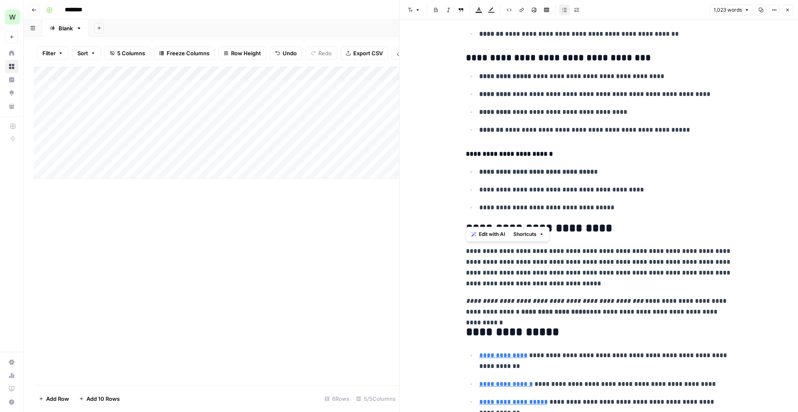
scroll to position [1477, 0]
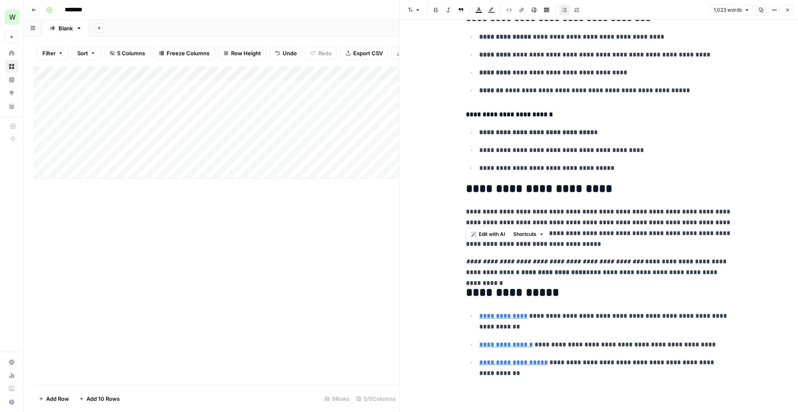
type input "[URL][DOMAIN_NAME]"
click at [518, 375] on p "**********" at bounding box center [605, 369] width 253 height 22
copy div "**********"
click at [783, 10] on button "Close" at bounding box center [788, 10] width 11 height 11
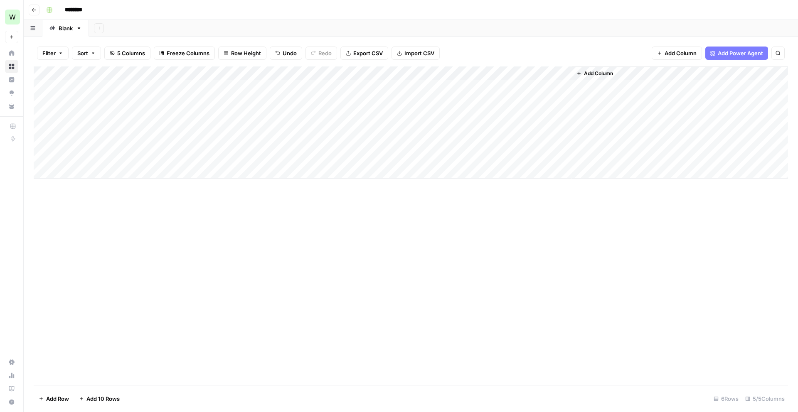
click at [563, 131] on div "Add Column" at bounding box center [411, 123] width 755 height 112
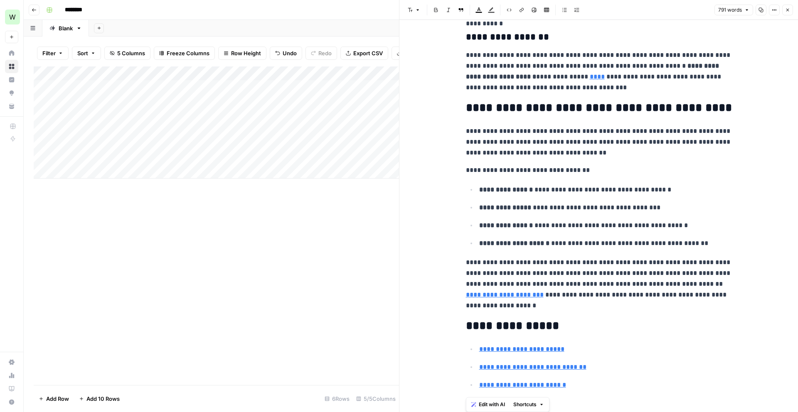
scroll to position [1227, 0]
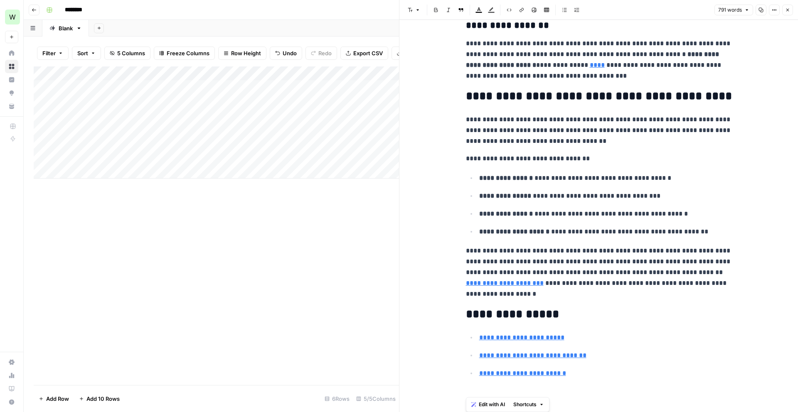
drag, startPoint x: 492, startPoint y: 47, endPoint x: 585, endPoint y: 380, distance: 346.2
copy div "**********"
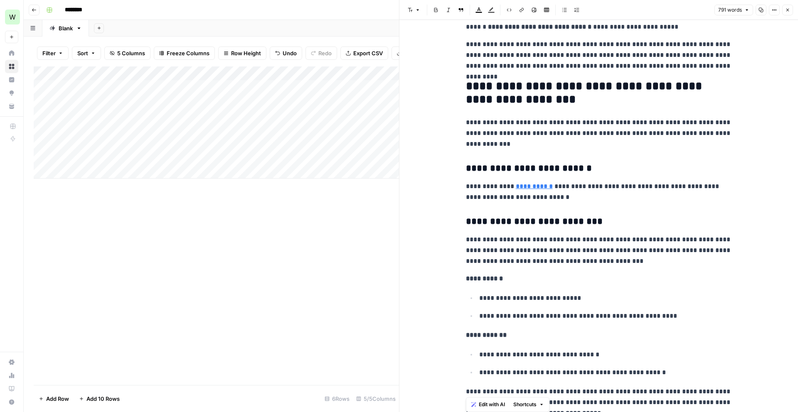
scroll to position [0, 0]
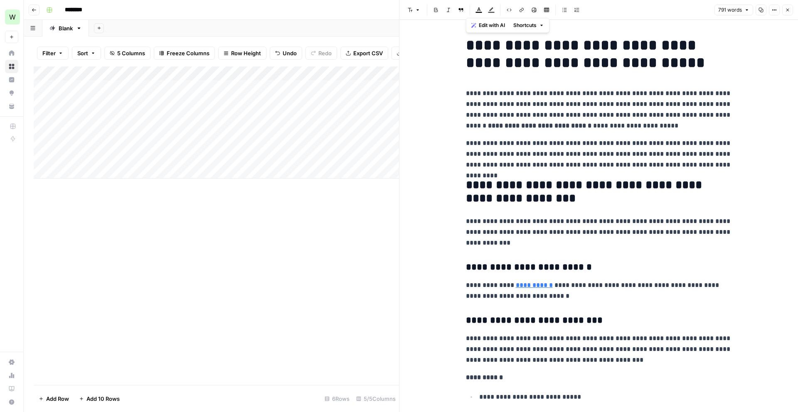
click at [790, 10] on button "Close" at bounding box center [788, 10] width 11 height 11
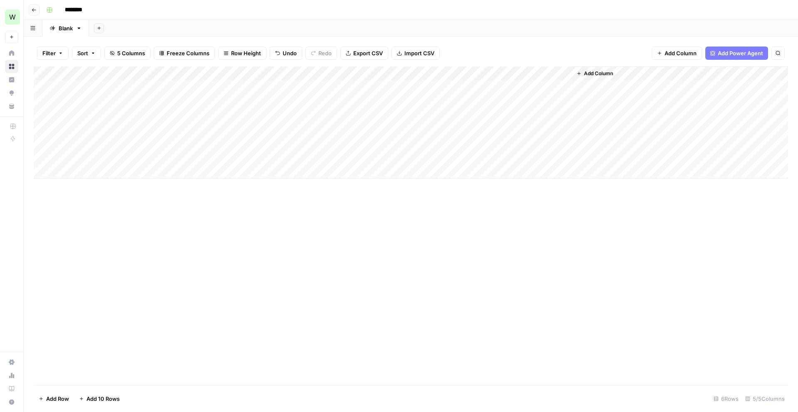
click at [564, 143] on div "Add Column" at bounding box center [411, 123] width 755 height 112
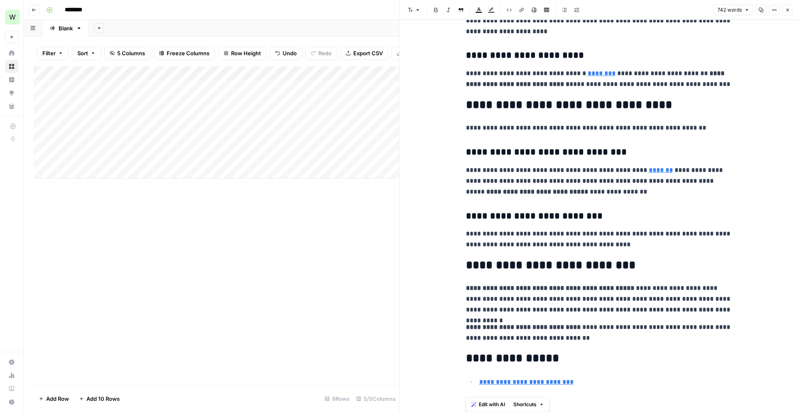
scroll to position [1054, 0]
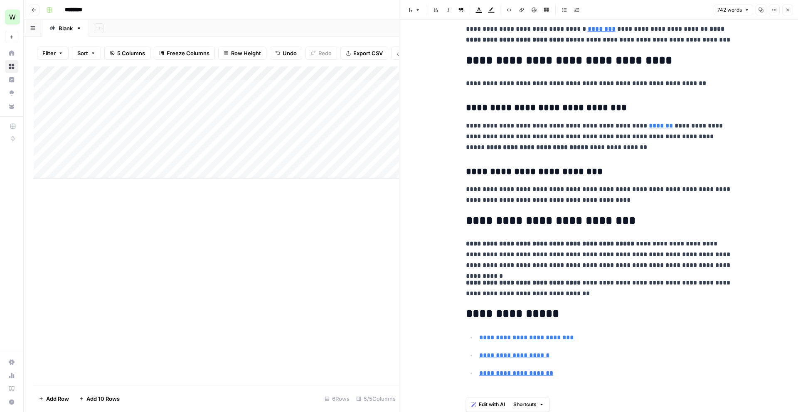
drag, startPoint x: 469, startPoint y: 47, endPoint x: 588, endPoint y: 412, distance: 384.5
click at [588, 412] on div "**********" at bounding box center [599, 216] width 399 height 393
copy div "**********"
click at [793, 5] on div "742 words Copy Options Close" at bounding box center [753, 10] width 79 height 11
click at [790, 7] on button "Close" at bounding box center [788, 10] width 11 height 11
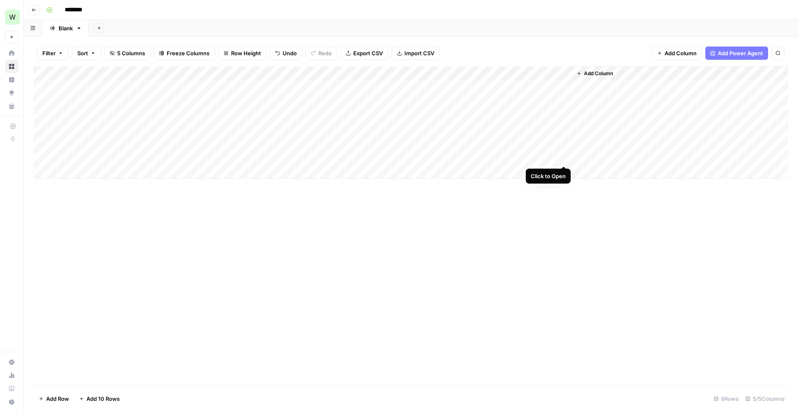
click at [563, 159] on div "Add Column" at bounding box center [411, 123] width 755 height 112
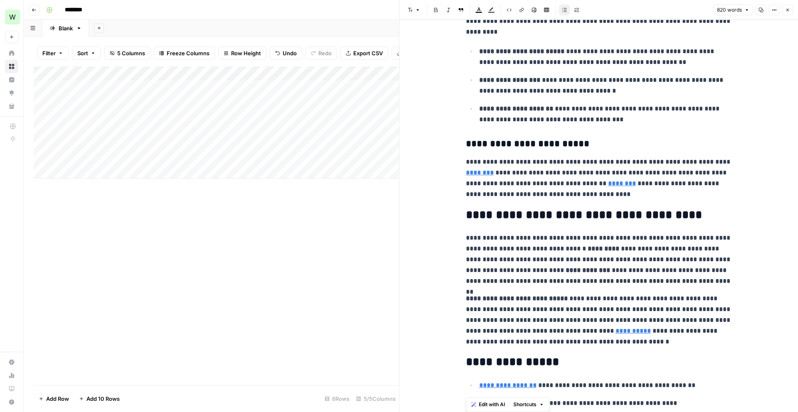
scroll to position [1262, 0]
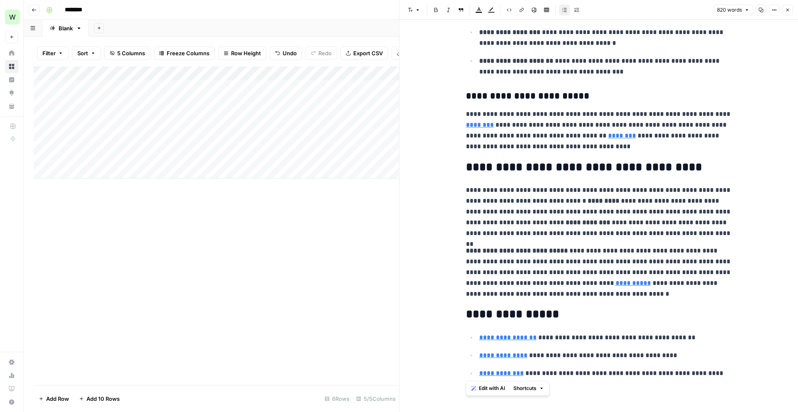
drag, startPoint x: 467, startPoint y: 47, endPoint x: 712, endPoint y: 374, distance: 409.0
copy div "**********"
drag, startPoint x: 135, startPoint y: 88, endPoint x: 128, endPoint y: 153, distance: 65.2
click at [128, 153] on div "Add Column" at bounding box center [216, 123] width 365 height 112
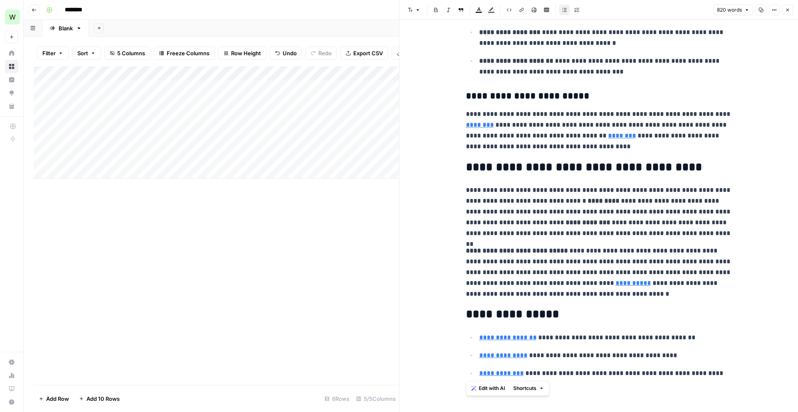
copy div "**********"
